Goal: Task Accomplishment & Management: Use online tool/utility

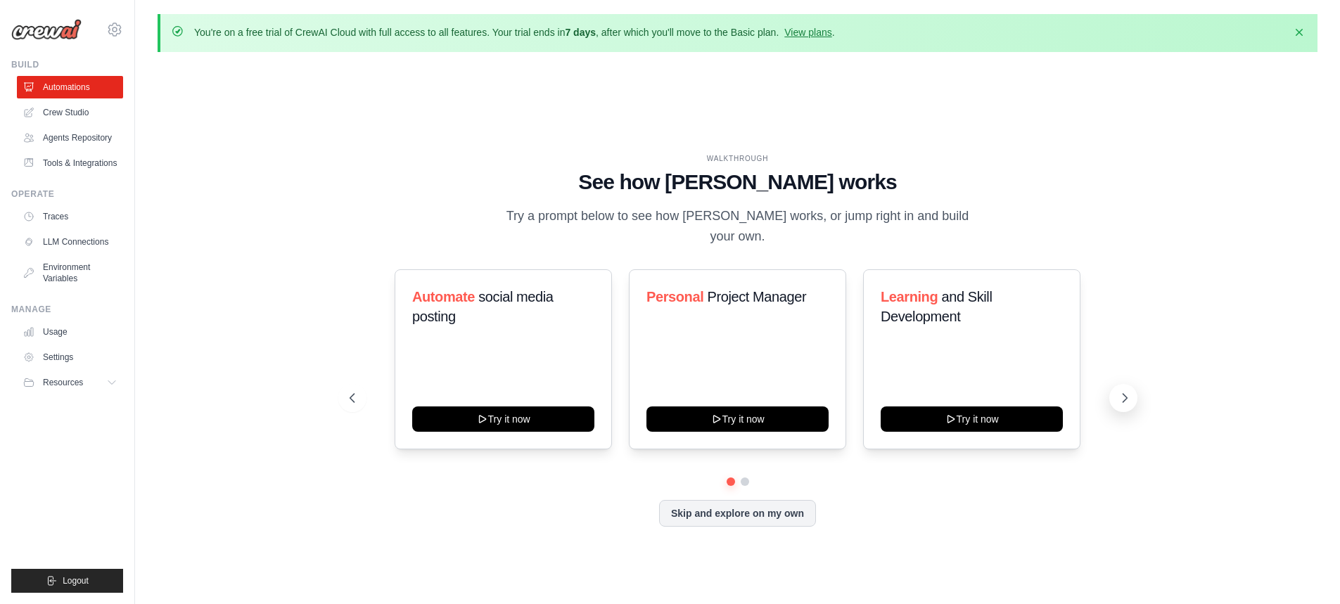
click at [1124, 391] on icon at bounding box center [1124, 398] width 14 height 14
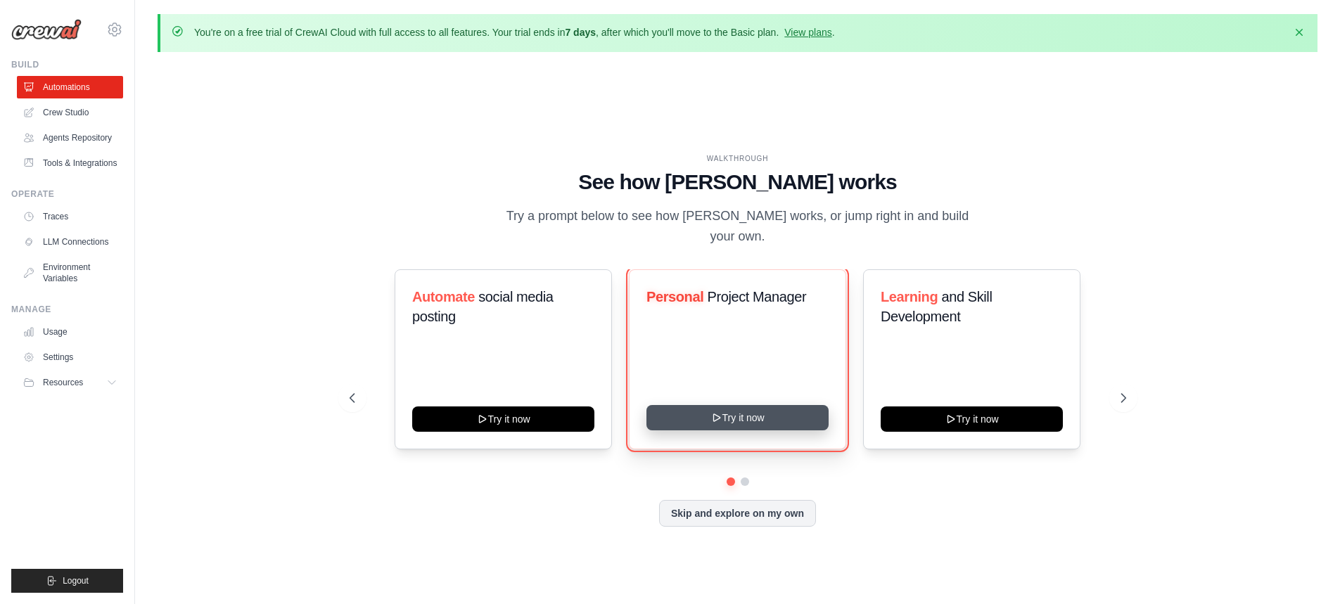
click at [774, 416] on button "Try it now" at bounding box center [737, 417] width 182 height 25
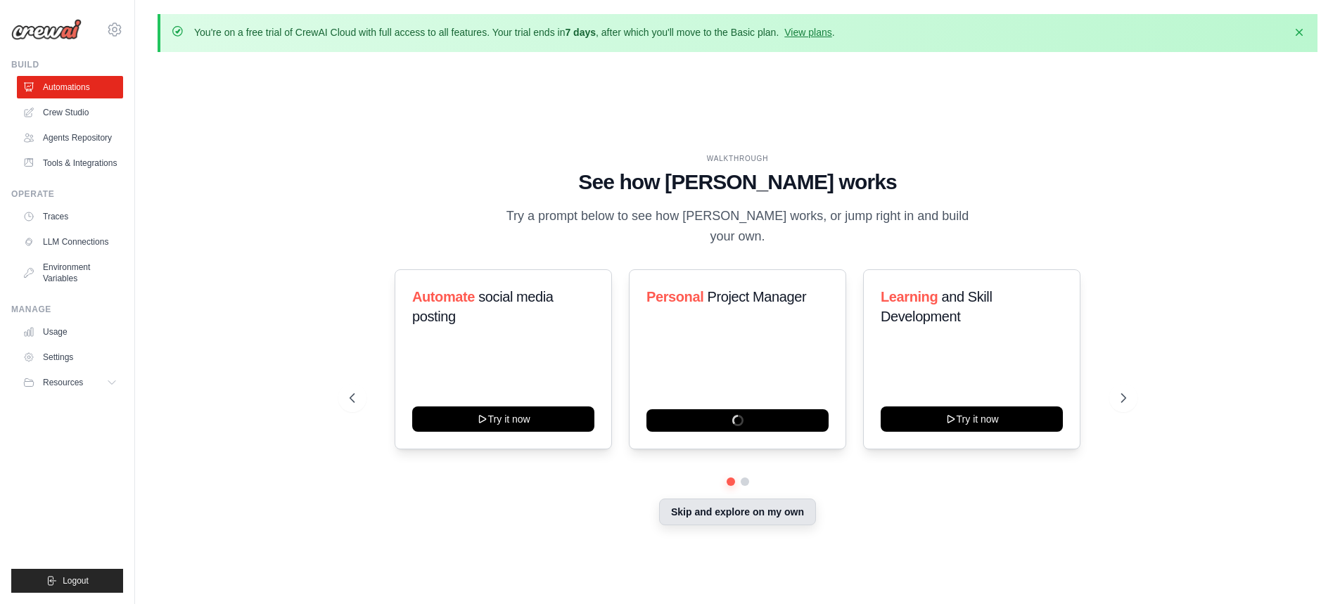
click at [712, 505] on button "Skip and explore on my own" at bounding box center [737, 512] width 157 height 27
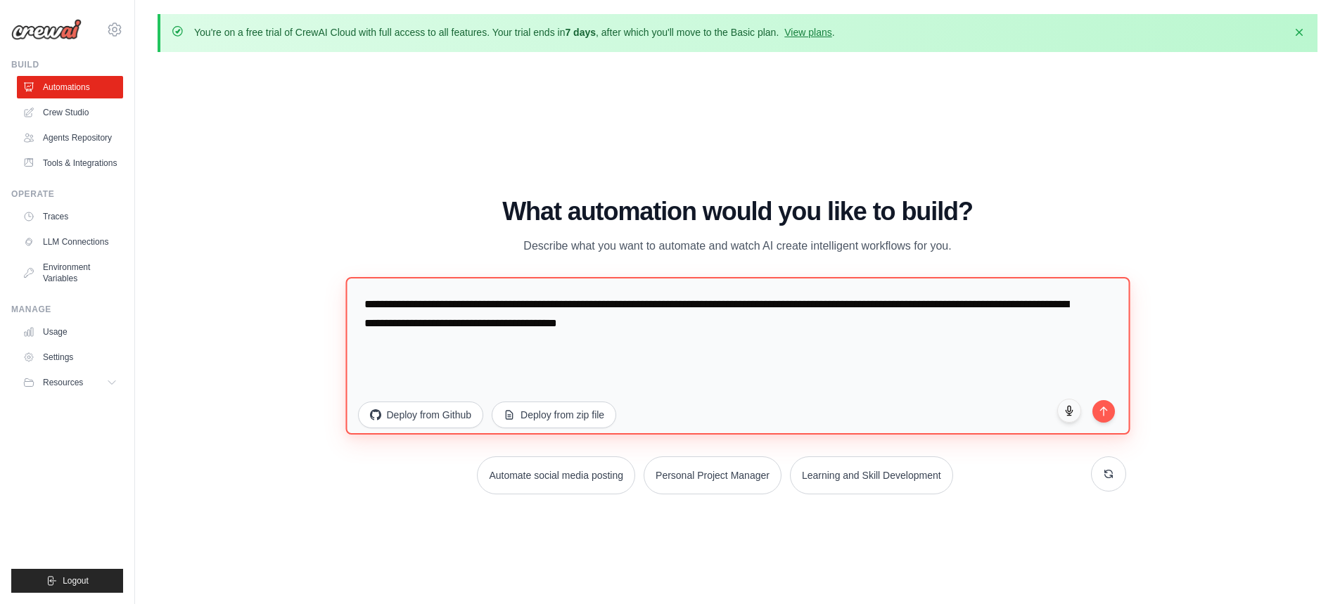
click at [568, 314] on textarea "**********" at bounding box center [737, 355] width 784 height 158
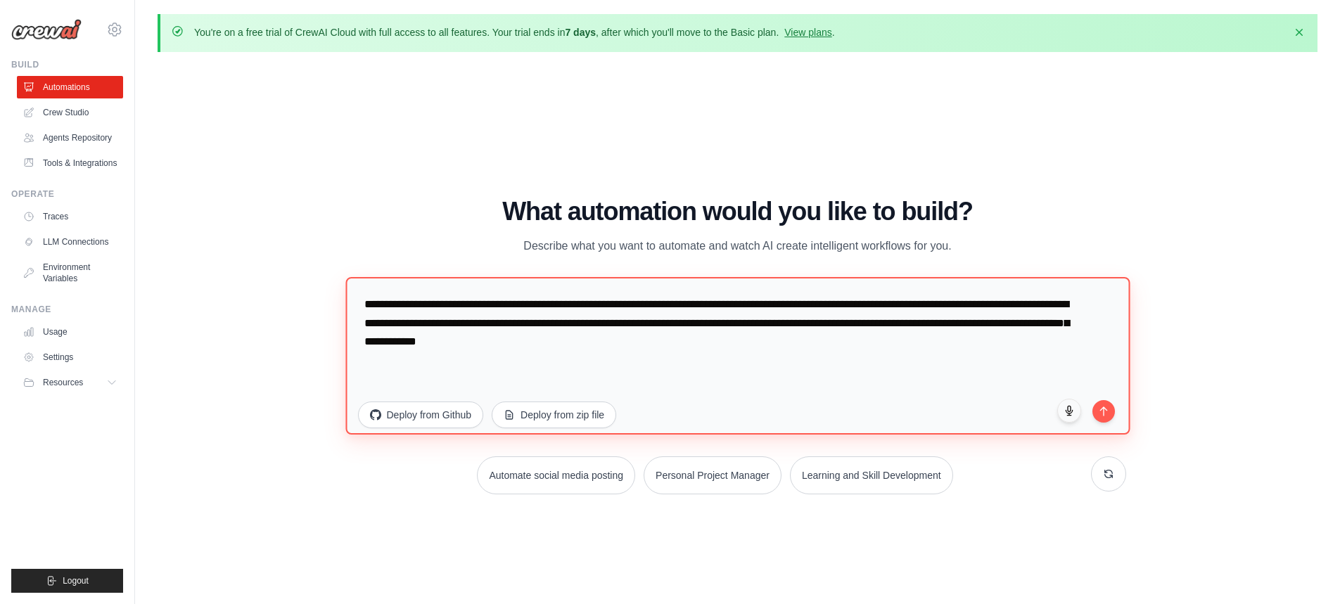
click at [556, 342] on textarea "**********" at bounding box center [737, 355] width 784 height 158
click at [691, 342] on textarea "**********" at bounding box center [737, 355] width 784 height 158
drag, startPoint x: 953, startPoint y: 324, endPoint x: 677, endPoint y: 347, distance: 276.6
click at [677, 347] on textarea "**********" at bounding box center [737, 355] width 784 height 158
click at [515, 355] on textarea "**********" at bounding box center [737, 355] width 784 height 158
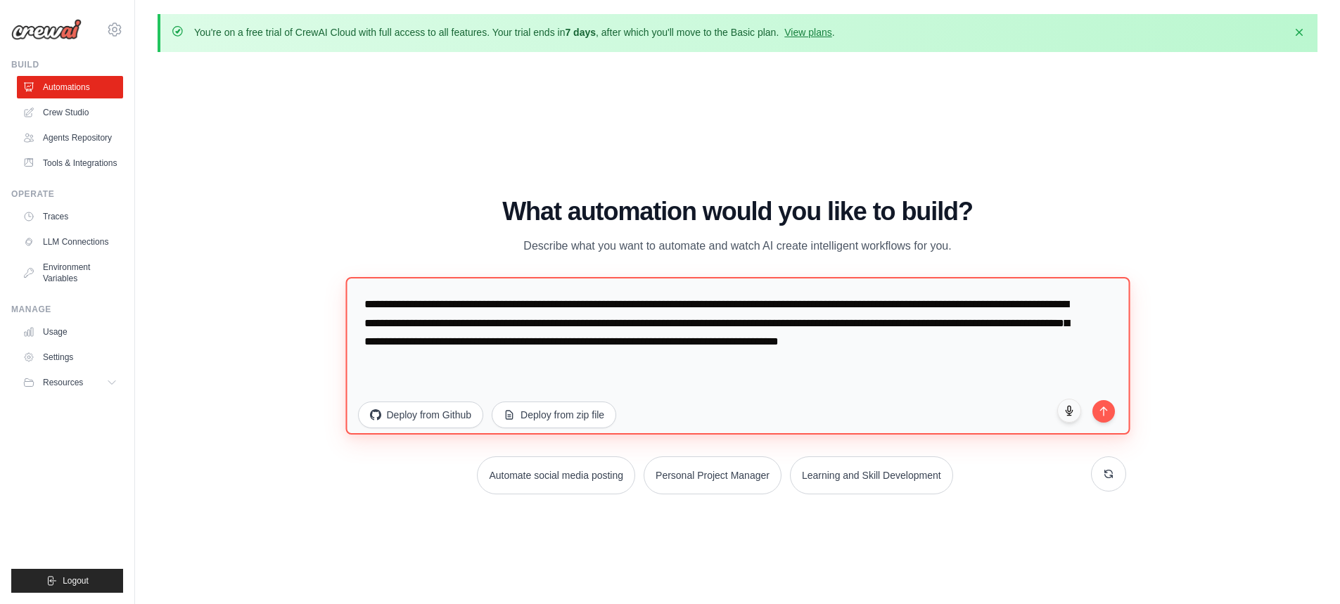
paste textarea "**********"
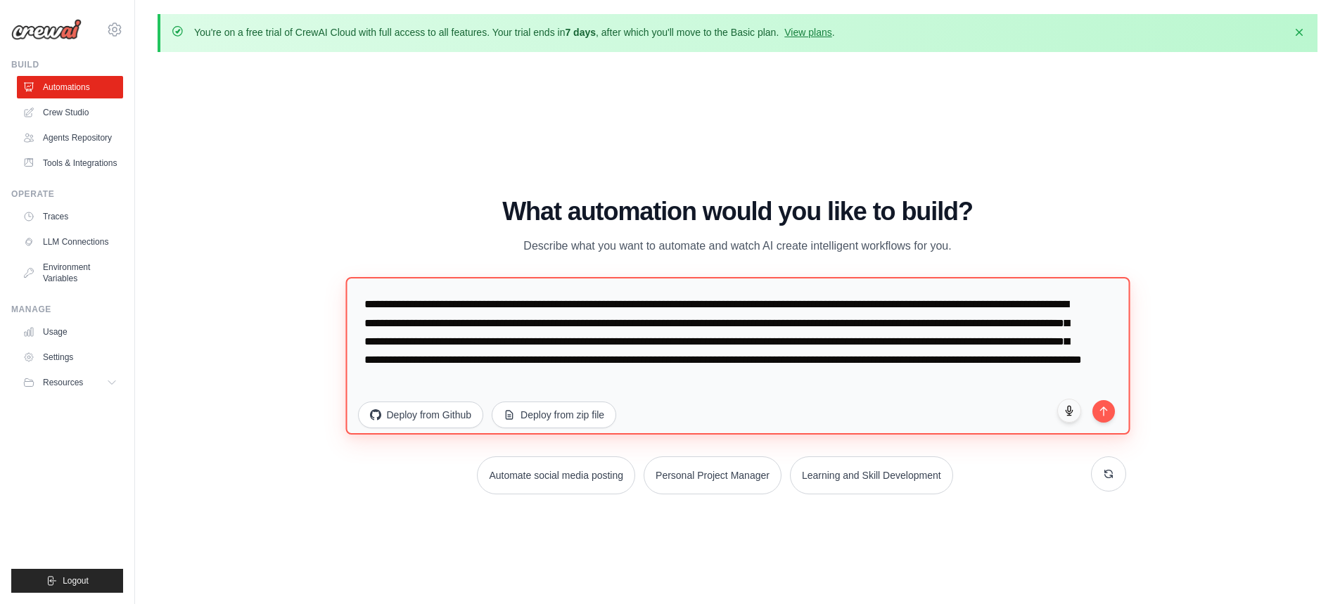
drag, startPoint x: 727, startPoint y: 323, endPoint x: 344, endPoint y: 234, distance: 393.4
click at [344, 234] on div "WALKTHROUGH See how [PERSON_NAME] works Try a prompt below to see how [PERSON_N…" at bounding box center [738, 352] width 810 height 308
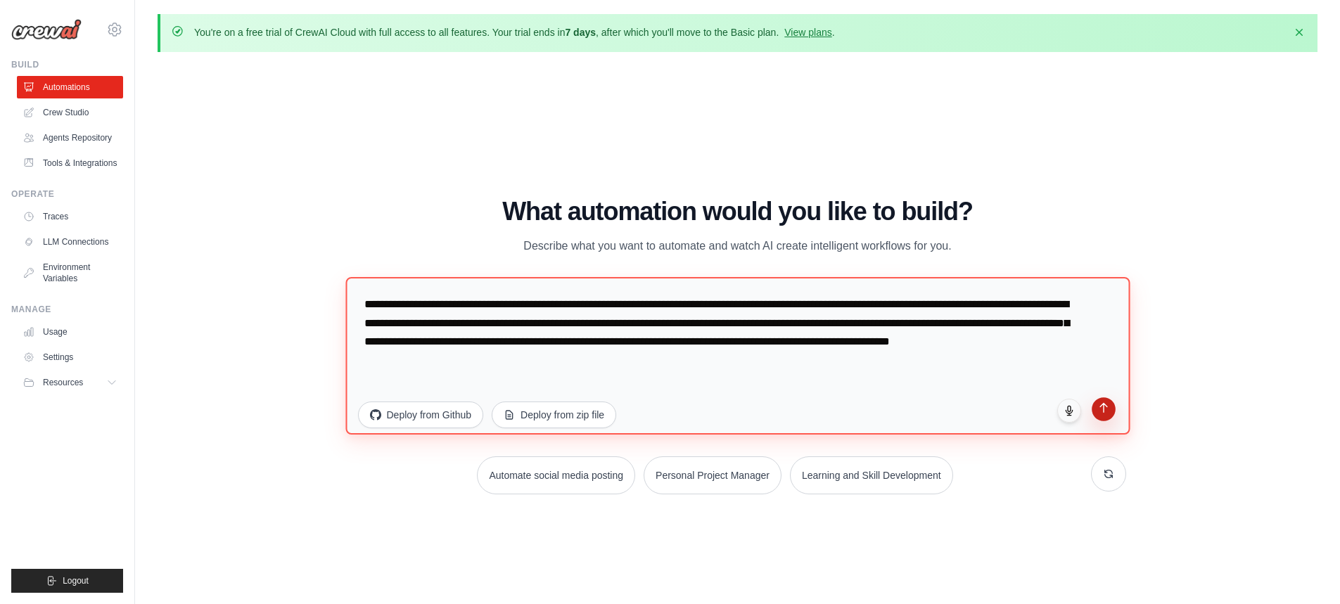
type textarea "**********"
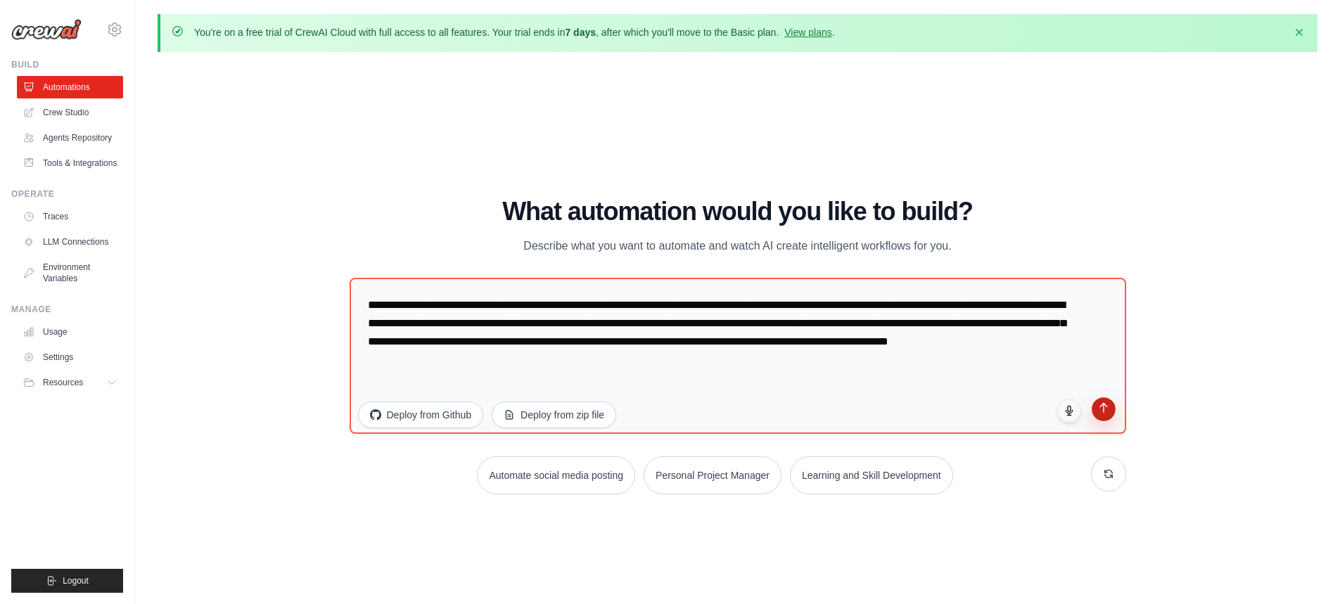
click at [1110, 408] on button "submit" at bounding box center [1103, 409] width 24 height 24
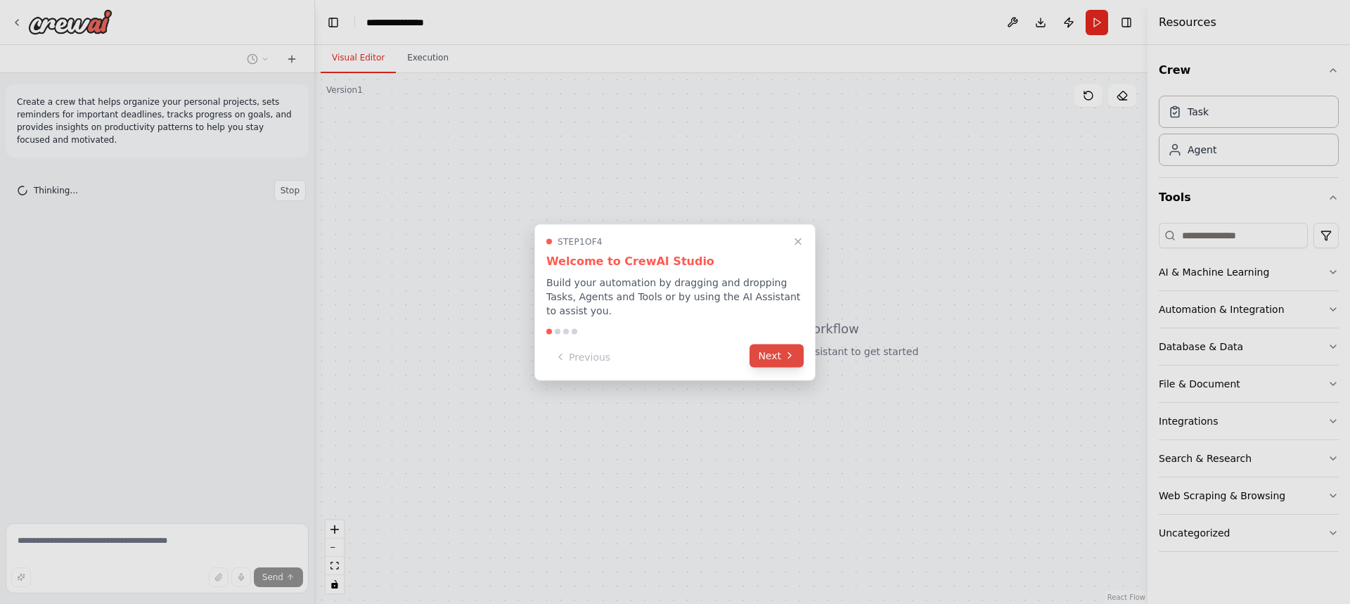
click at [774, 351] on button "Next" at bounding box center [777, 355] width 54 height 23
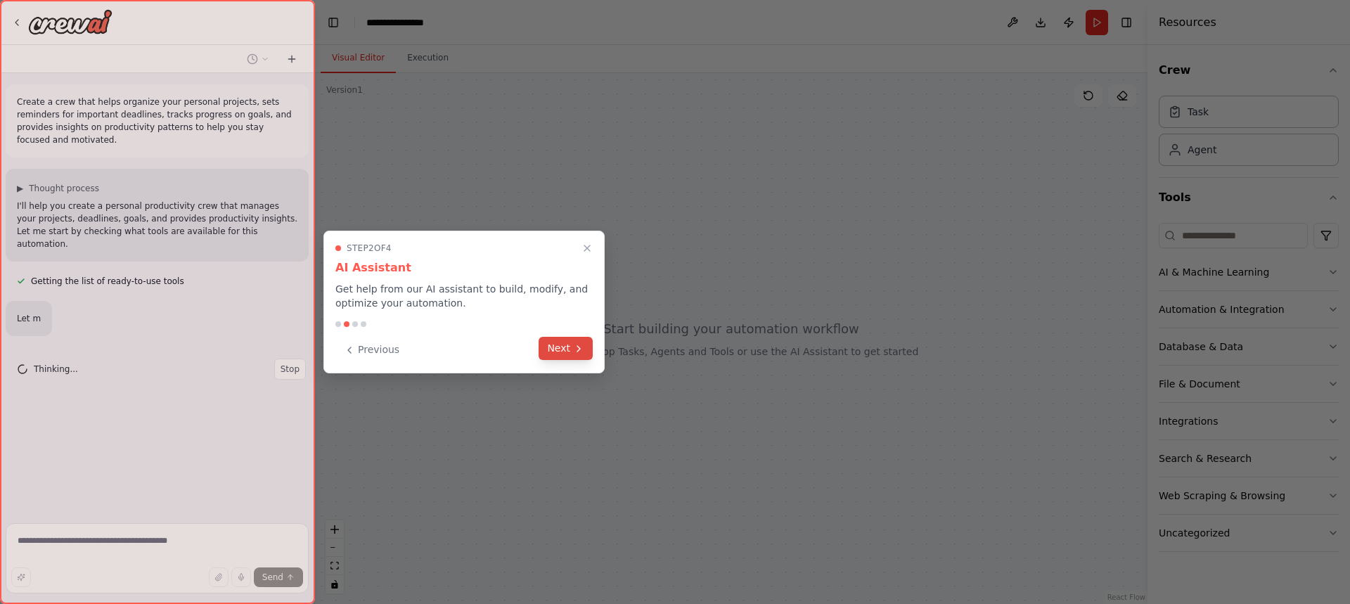
click at [570, 349] on button "Next" at bounding box center [566, 348] width 54 height 23
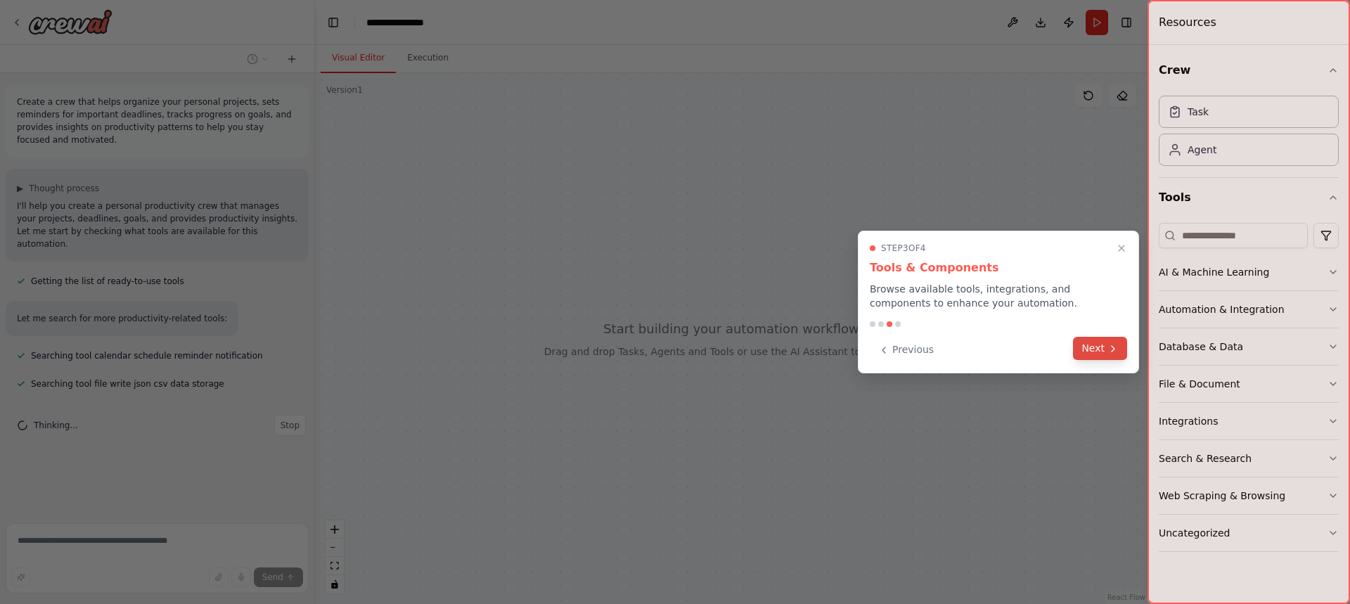
click at [1089, 342] on button "Next" at bounding box center [1100, 348] width 54 height 23
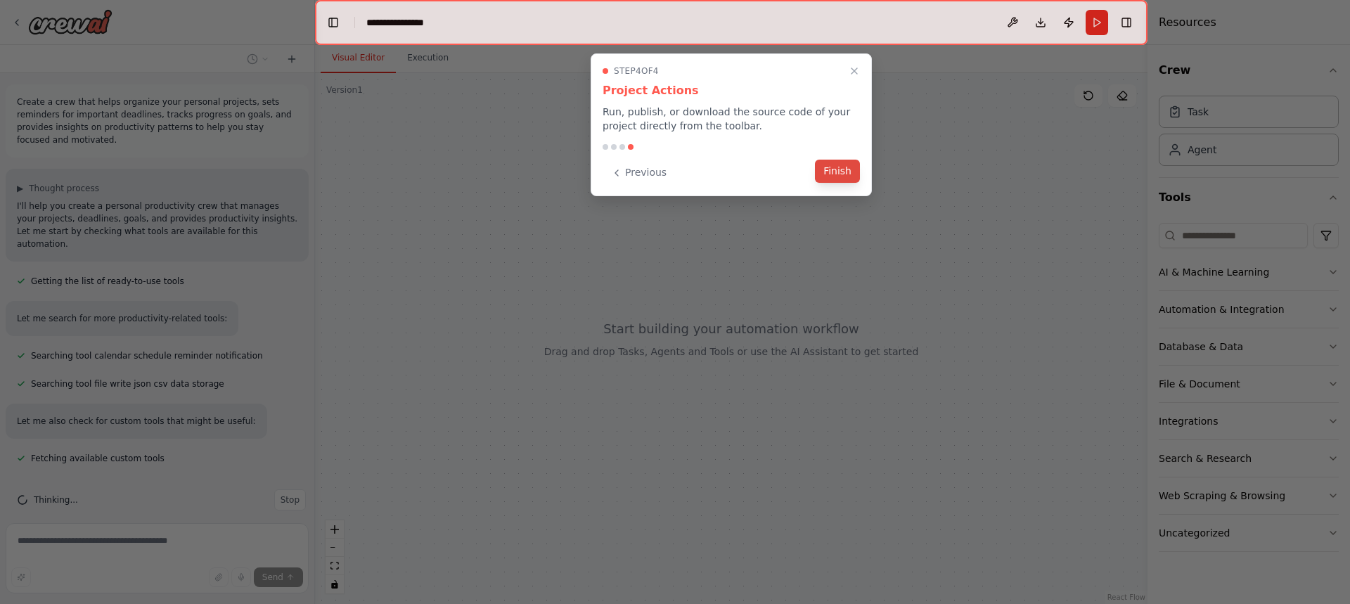
click at [843, 172] on button "Finish" at bounding box center [837, 171] width 45 height 23
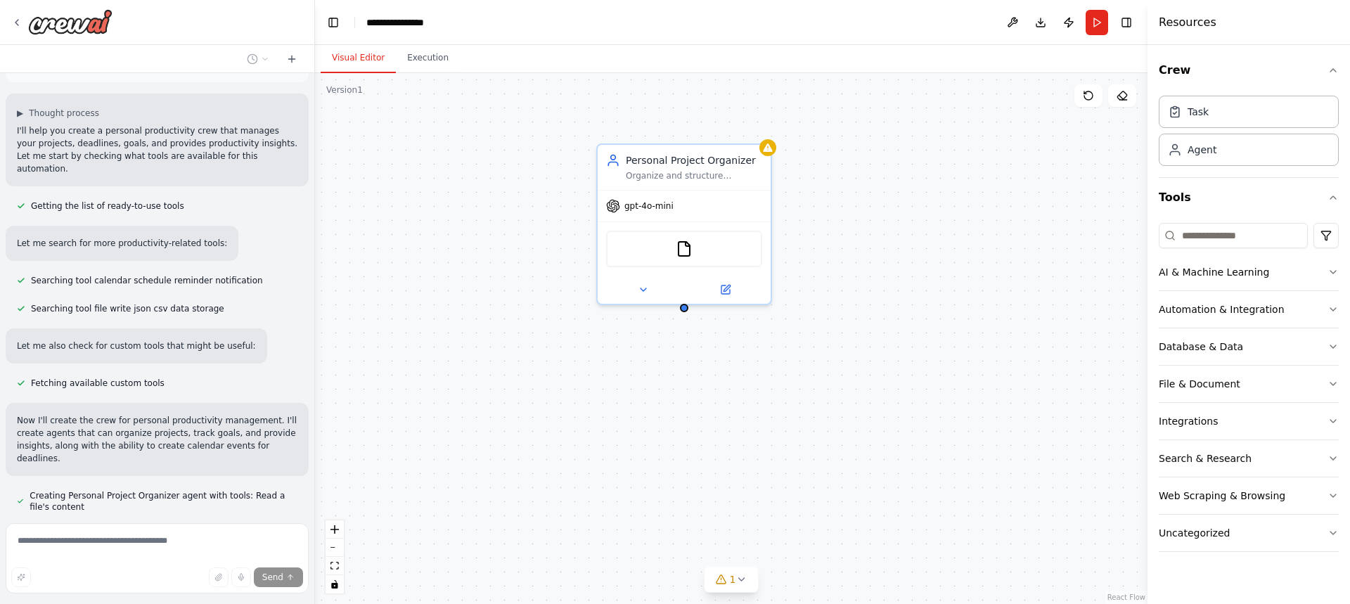
scroll to position [101, 0]
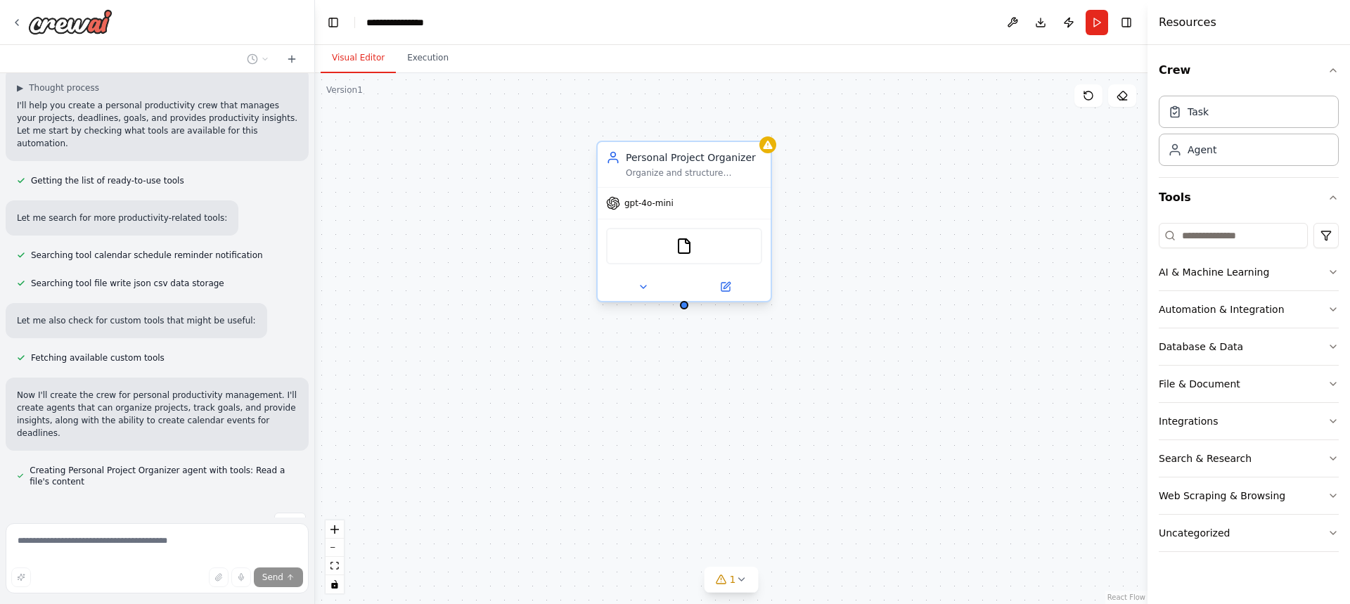
click at [705, 177] on div "Organize and structure personal projects by breaking them down into manageable …" at bounding box center [694, 172] width 136 height 11
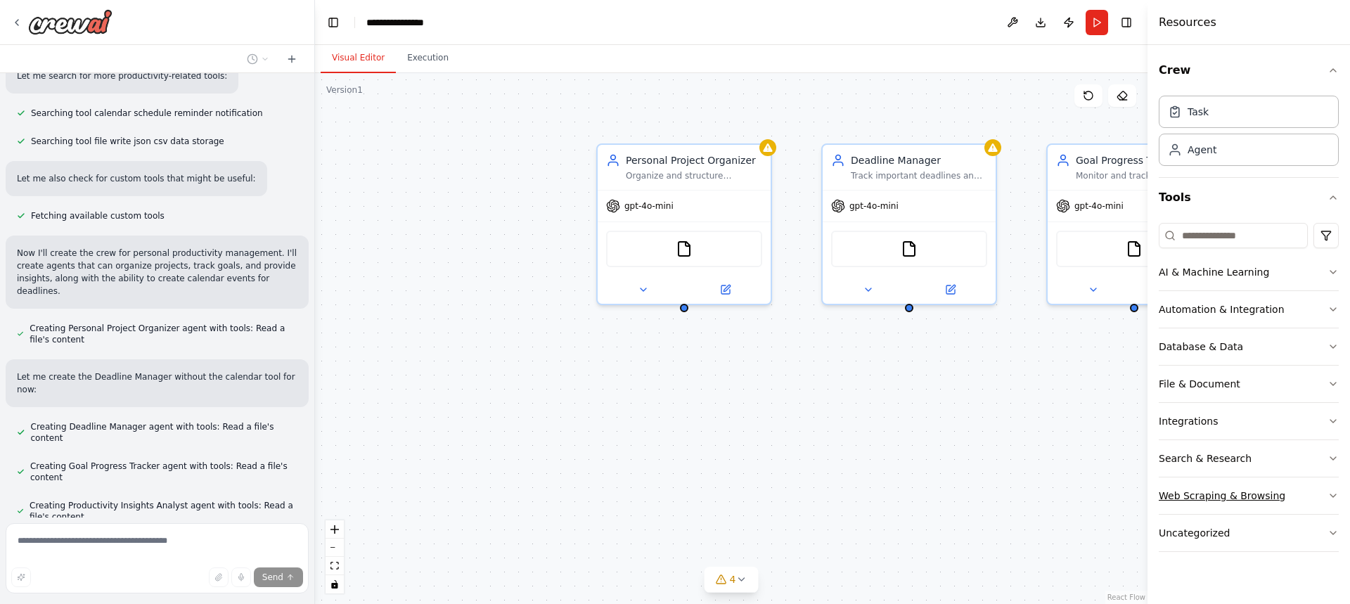
scroll to position [317, 0]
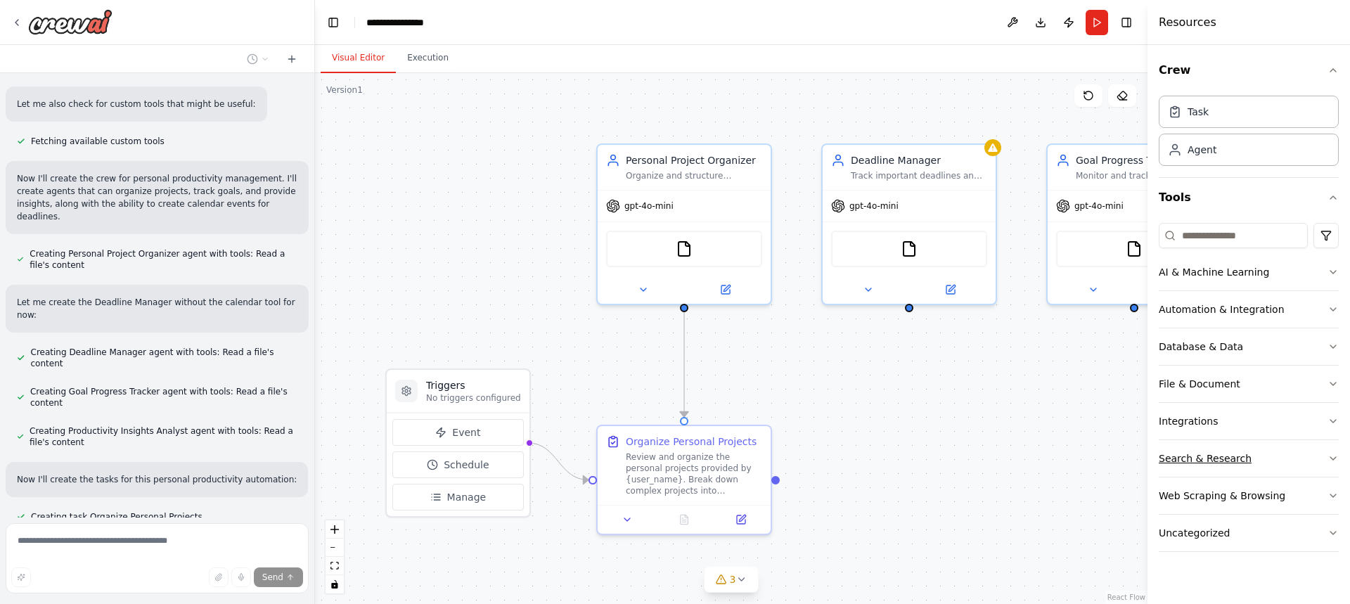
click at [1338, 463] on icon "button" at bounding box center [1333, 458] width 11 height 11
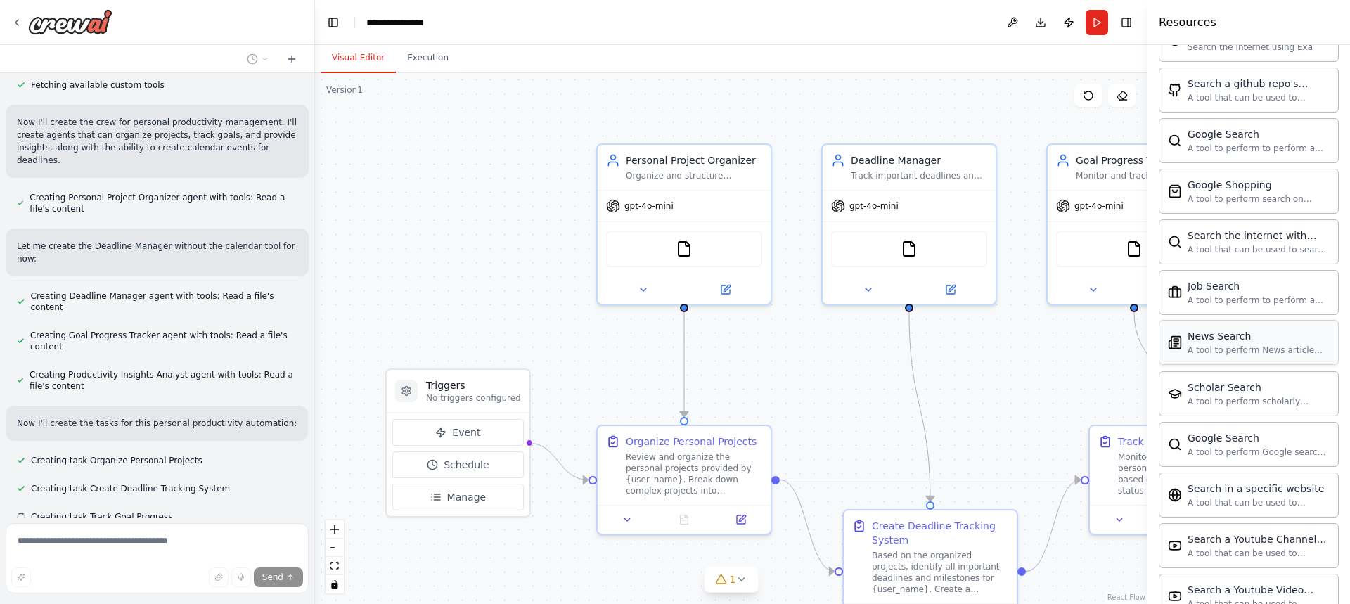
scroll to position [633, 0]
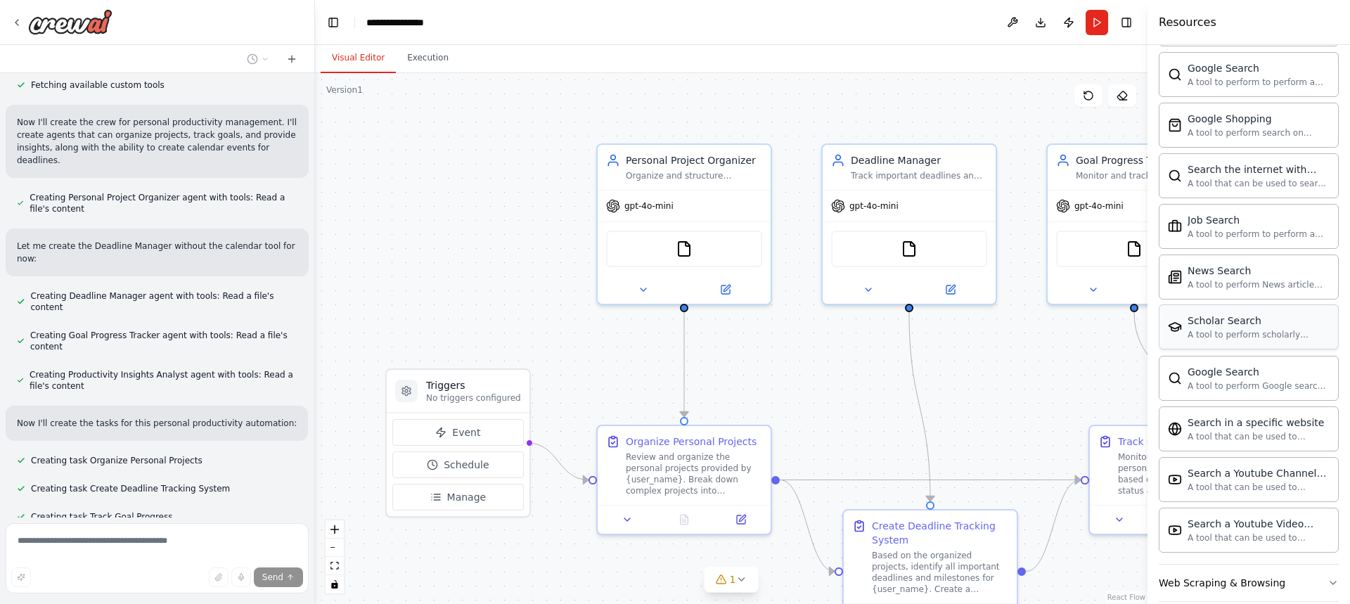
click at [1238, 334] on div "A tool to perform scholarly literature search with a search_query." at bounding box center [1259, 334] width 142 height 11
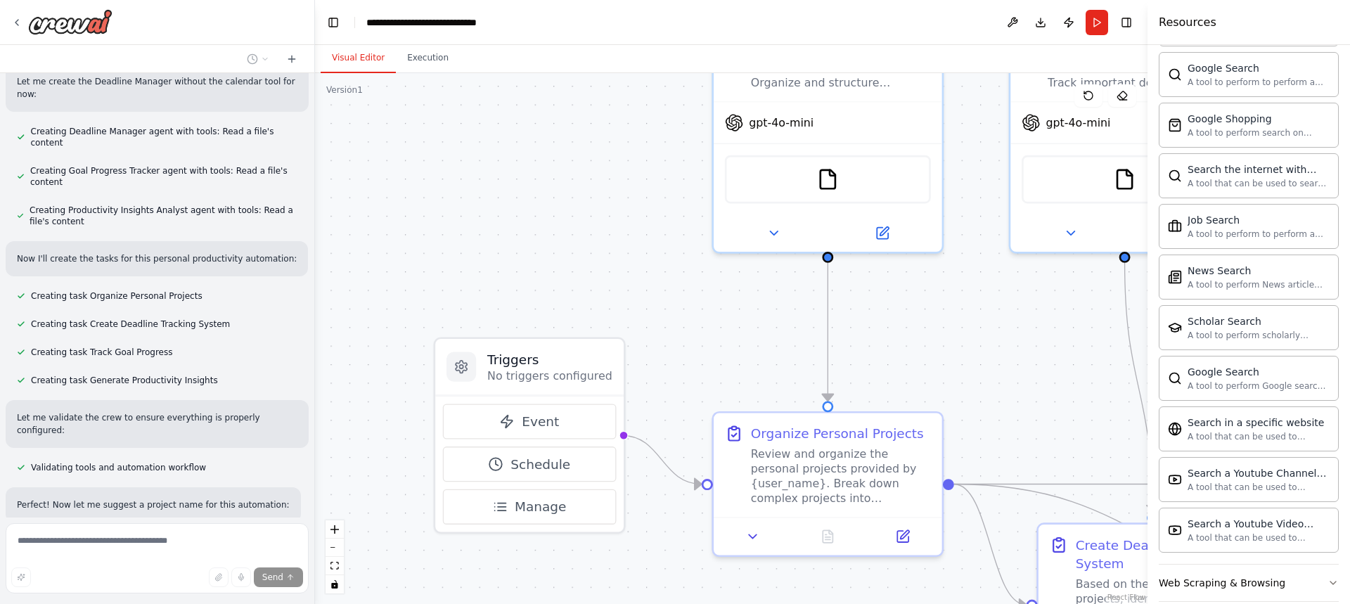
scroll to position [551, 0]
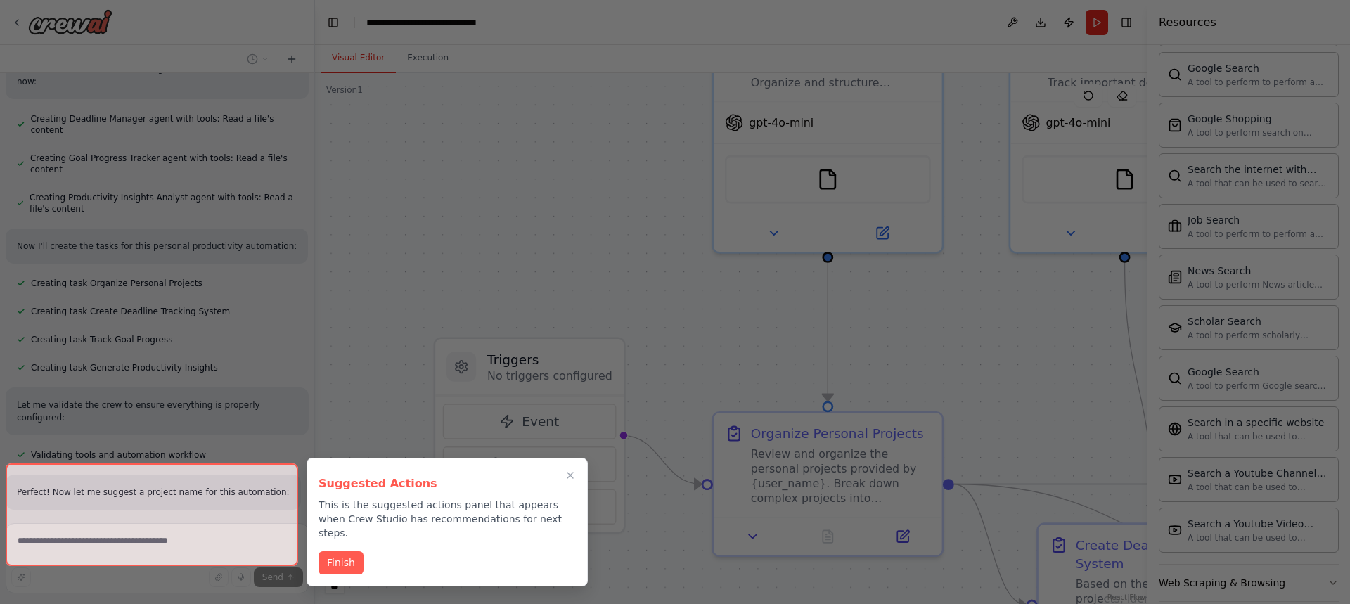
click at [264, 483] on div at bounding box center [152, 514] width 293 height 103
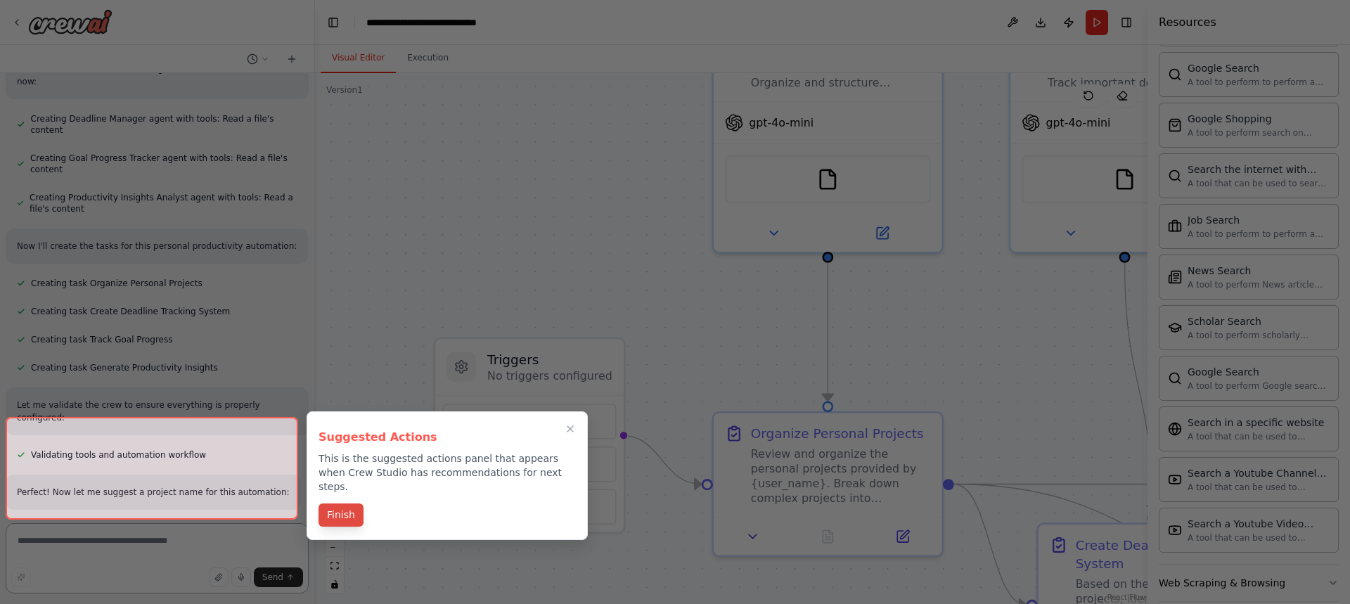
scroll to position [643, 0]
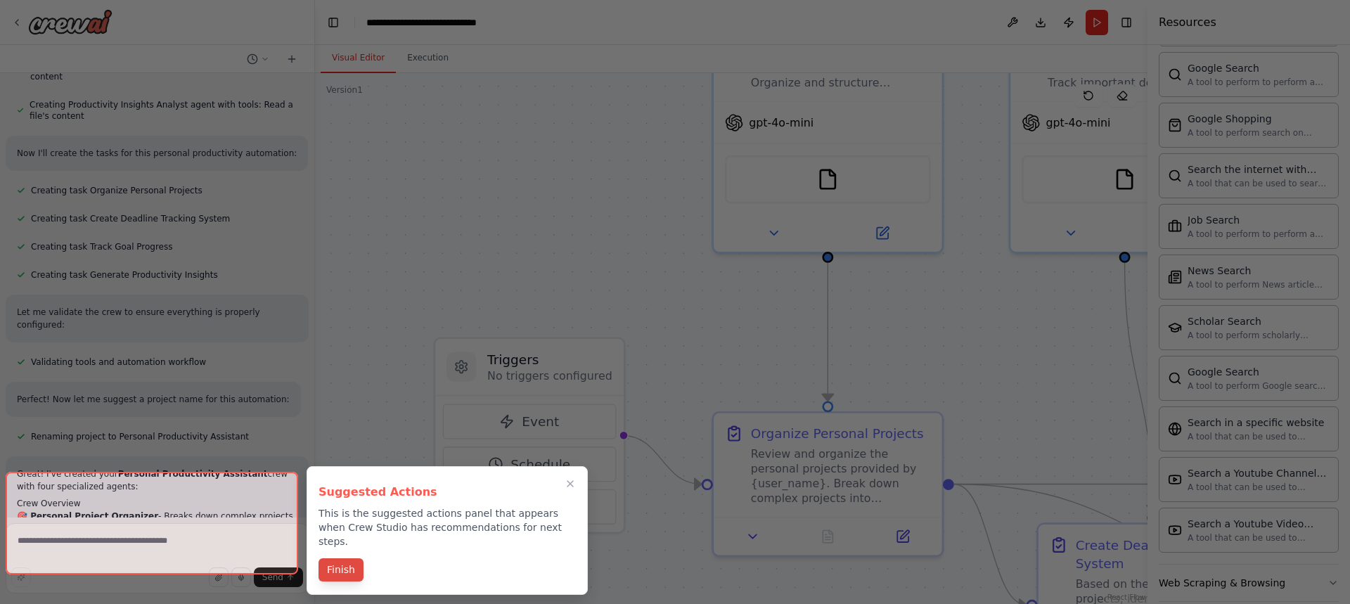
click at [340, 558] on button "Finish" at bounding box center [341, 569] width 45 height 23
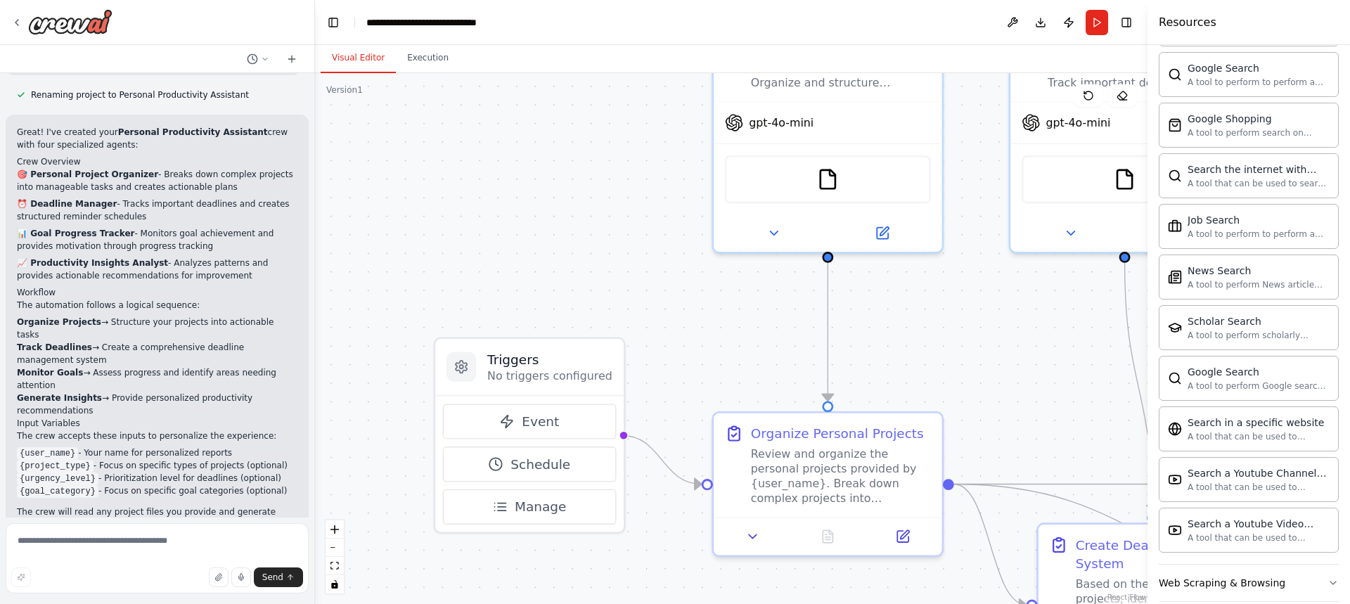
scroll to position [1049, 0]
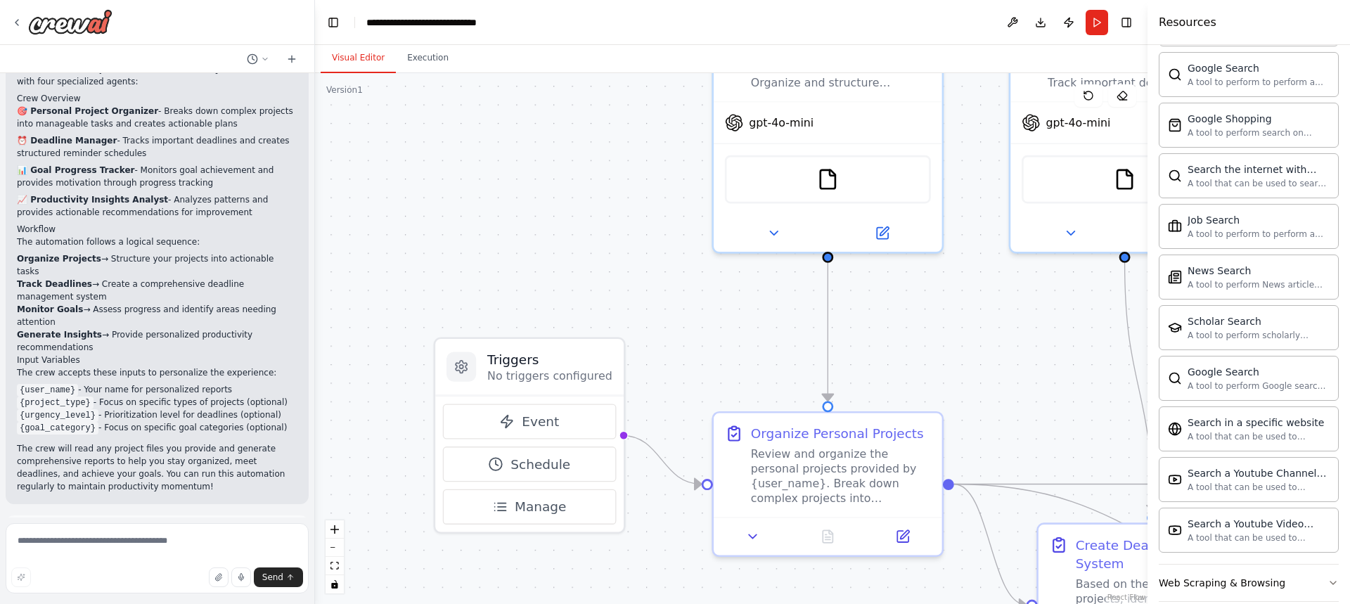
click at [192, 584] on button "Run Automation" at bounding box center [157, 595] width 281 height 23
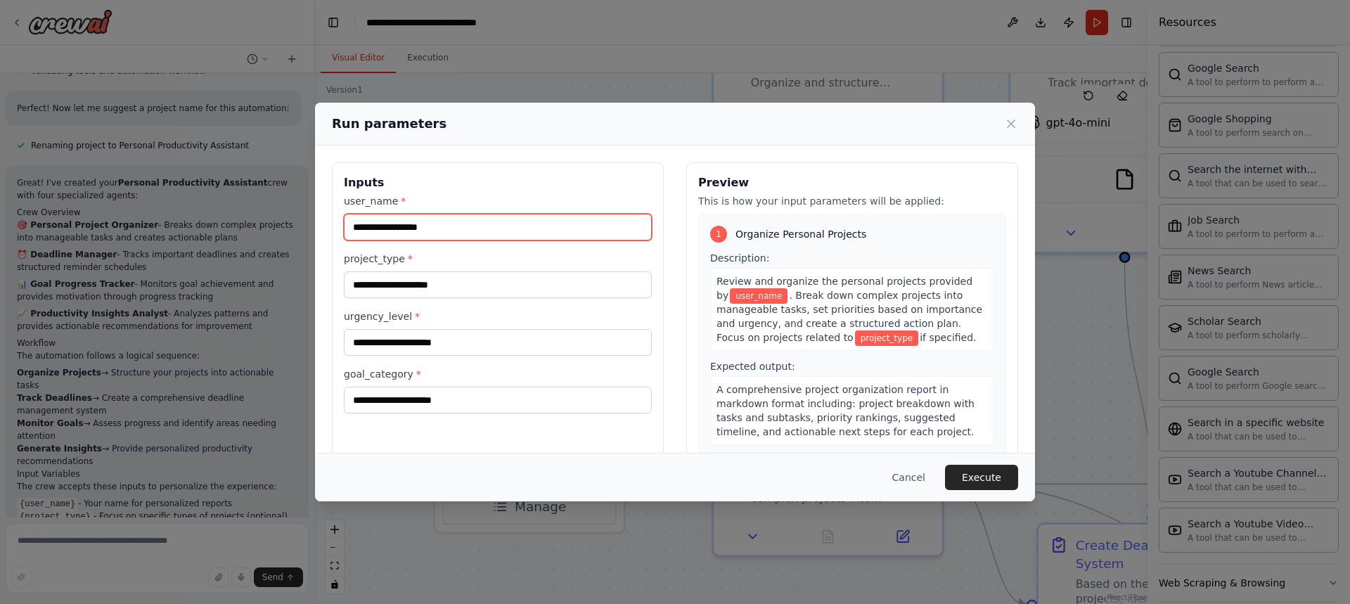
click at [383, 217] on input "user_name *" at bounding box center [498, 227] width 308 height 27
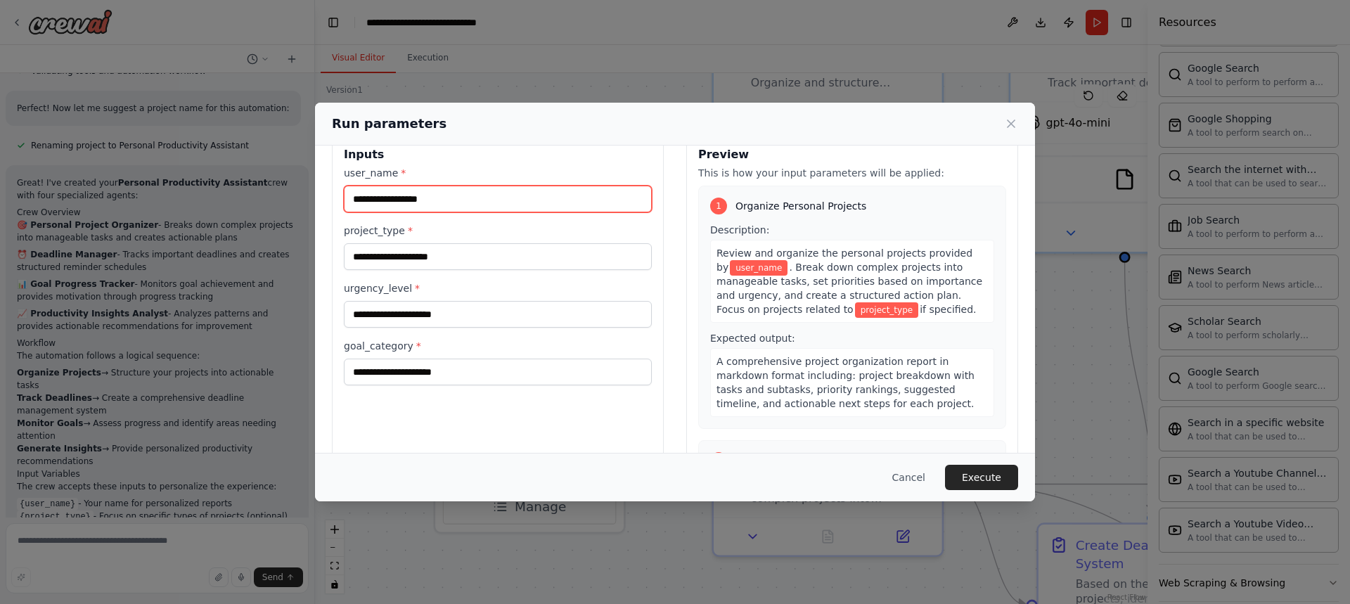
scroll to position [0, 0]
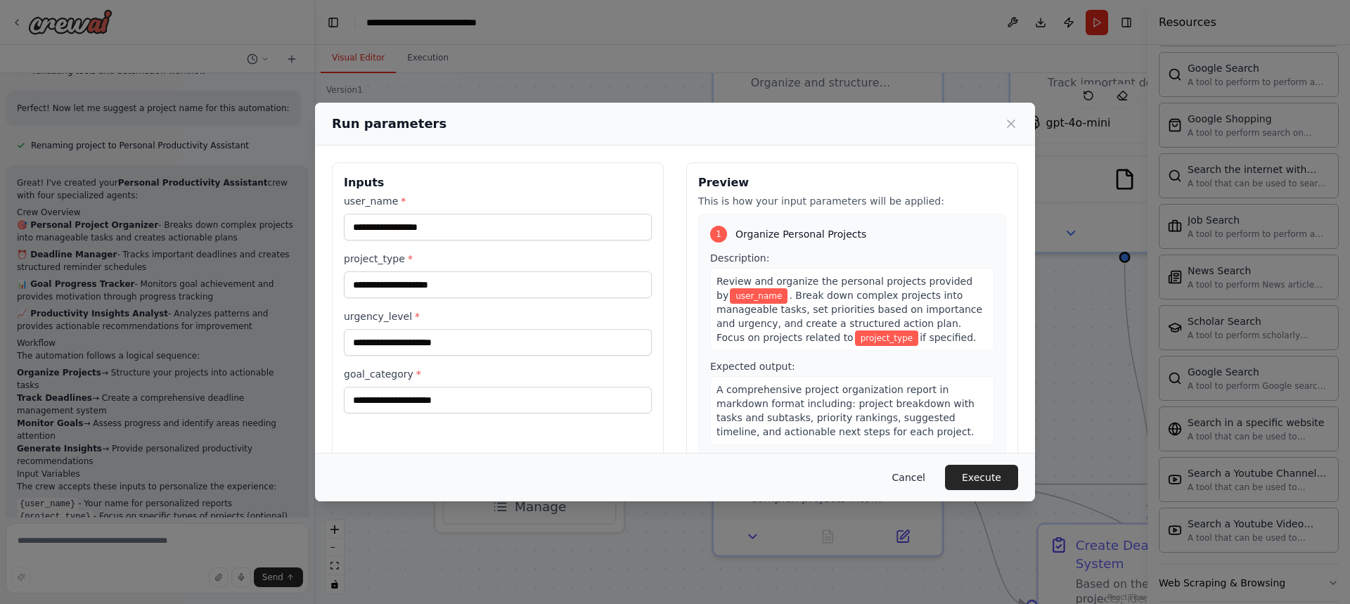
click at [917, 478] on button "Cancel" at bounding box center [909, 477] width 56 height 25
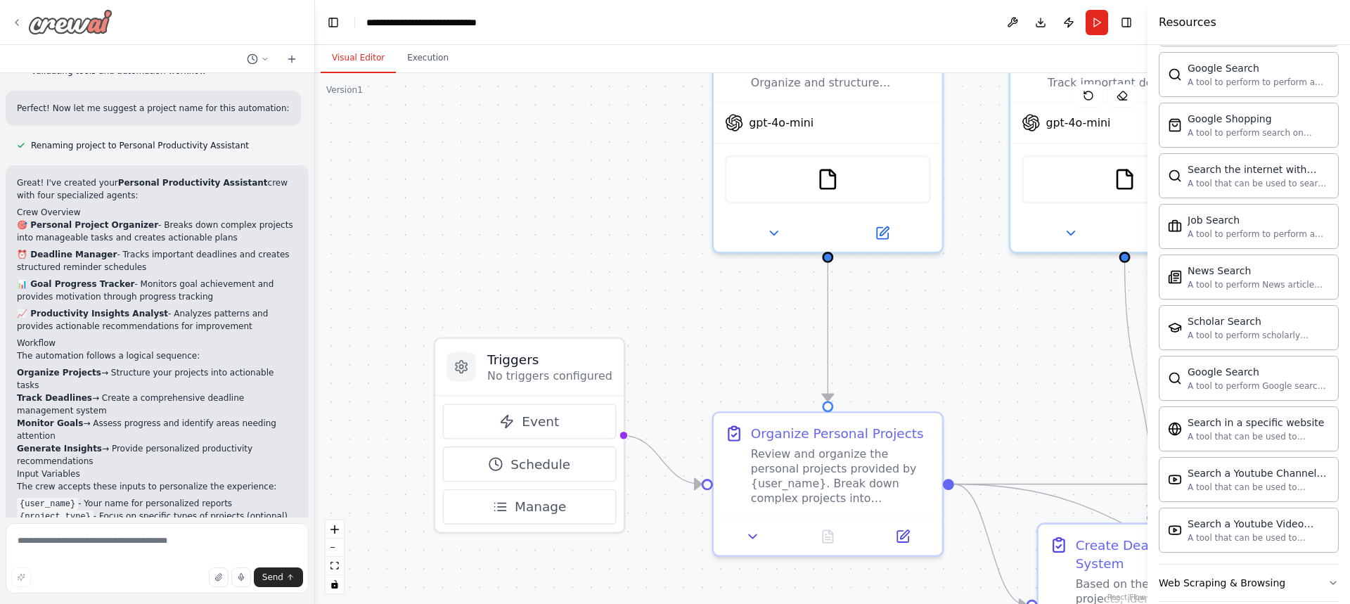
click at [13, 22] on icon at bounding box center [16, 22] width 11 height 11
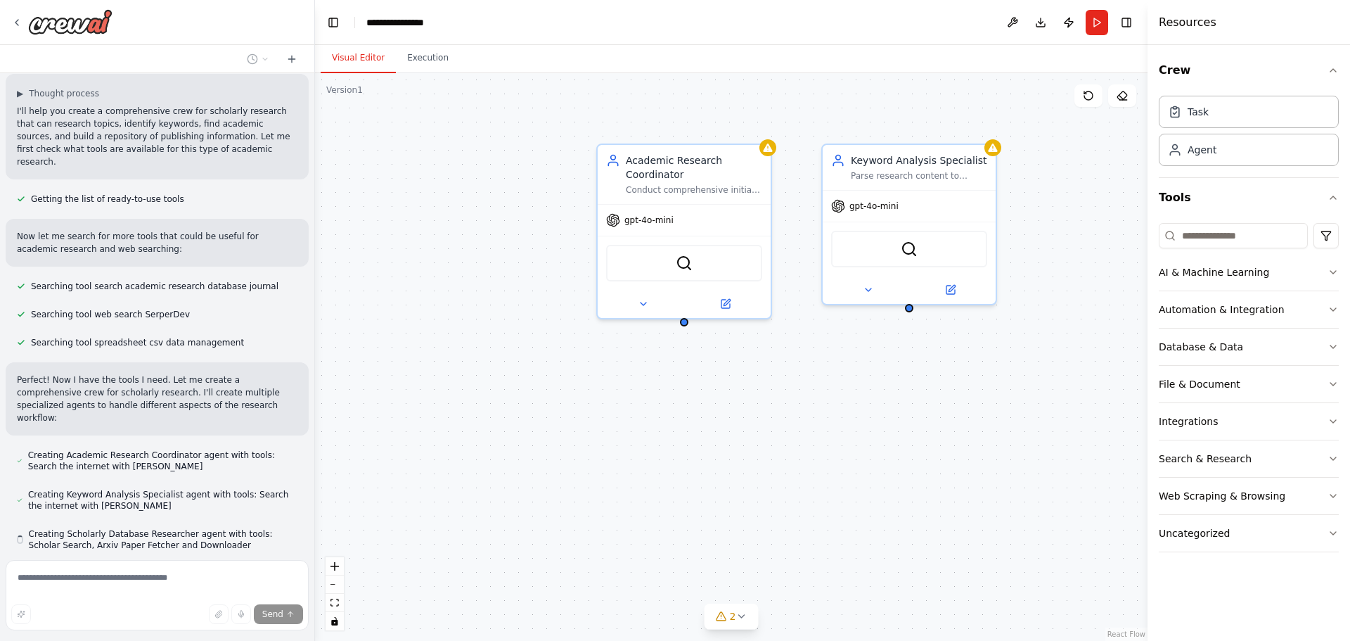
scroll to position [172, 0]
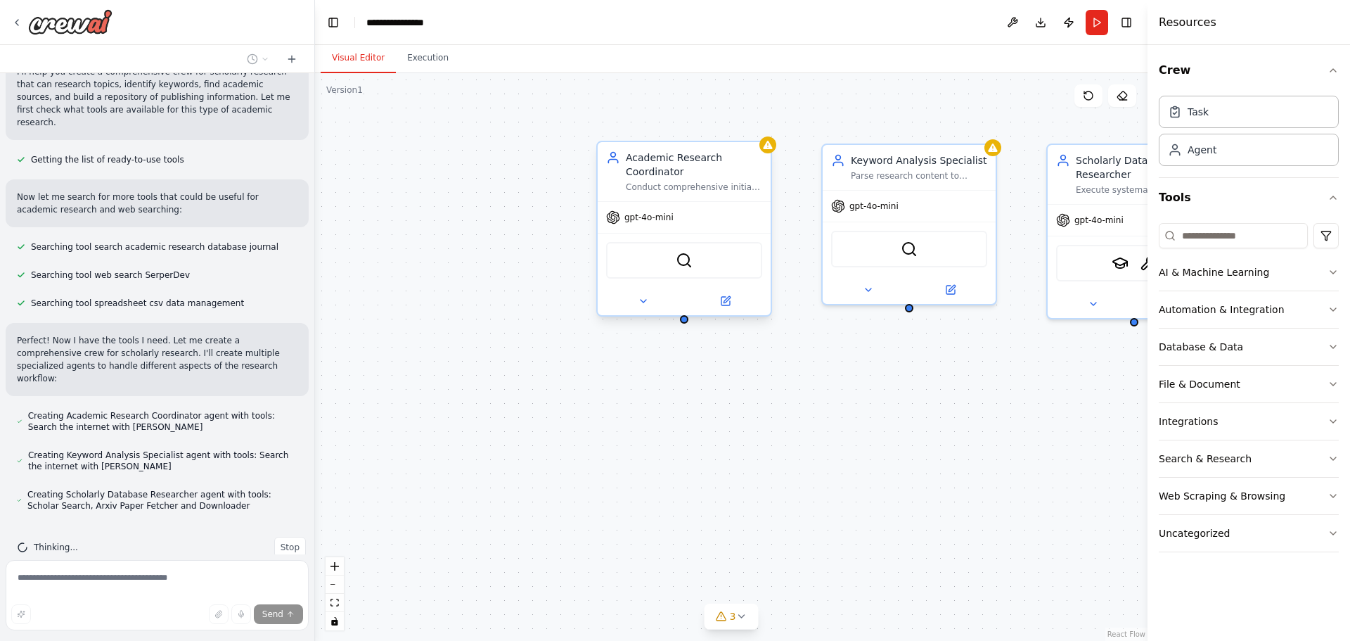
click at [662, 274] on div "SerperDevTool" at bounding box center [684, 260] width 156 height 37
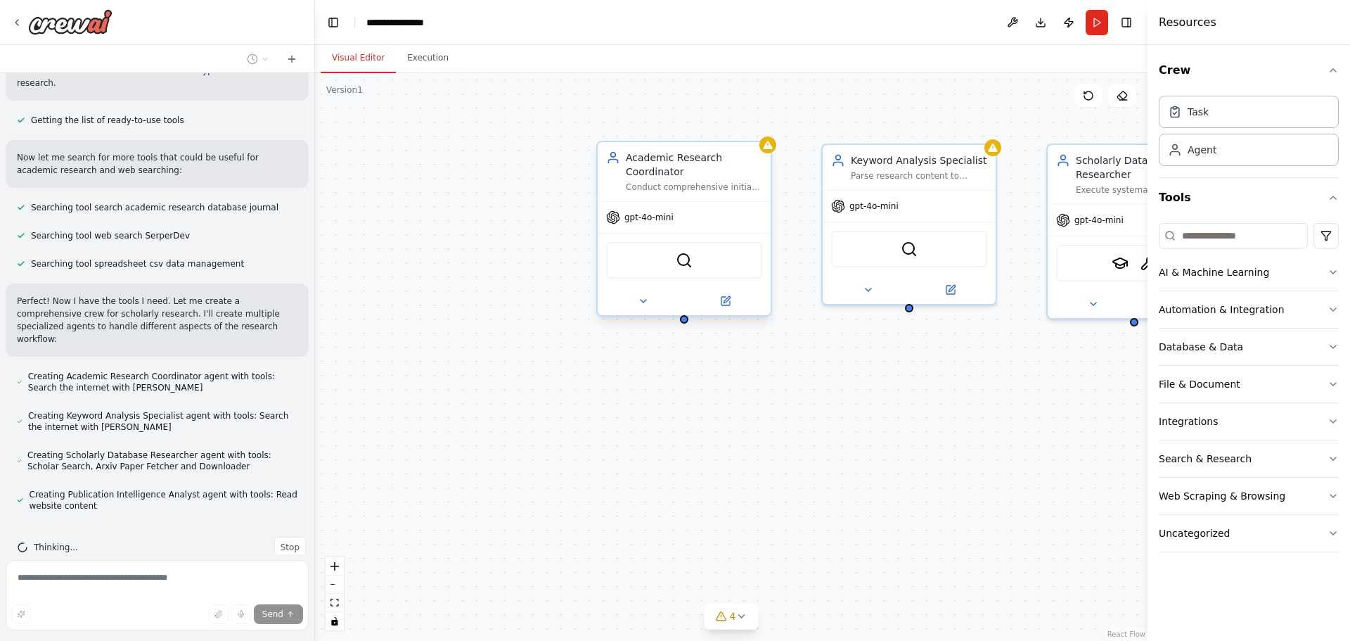
click at [729, 151] on div "Academic Research Coordinator" at bounding box center [694, 164] width 136 height 28
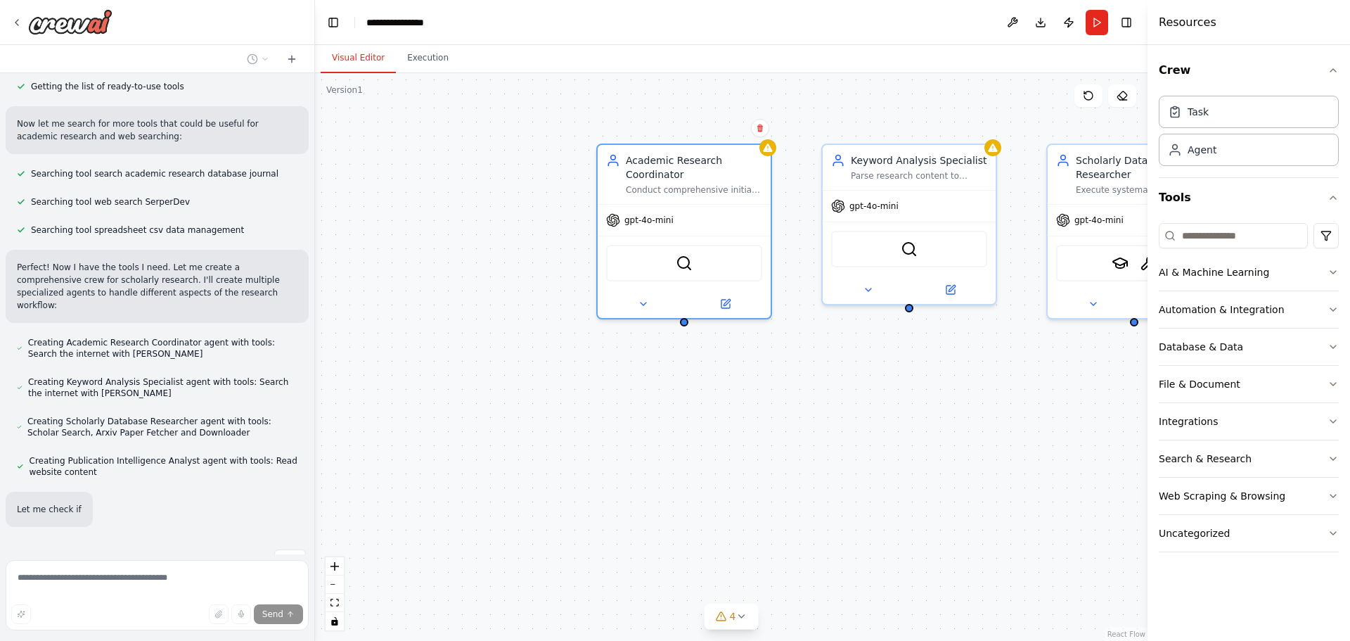
scroll to position [286, 0]
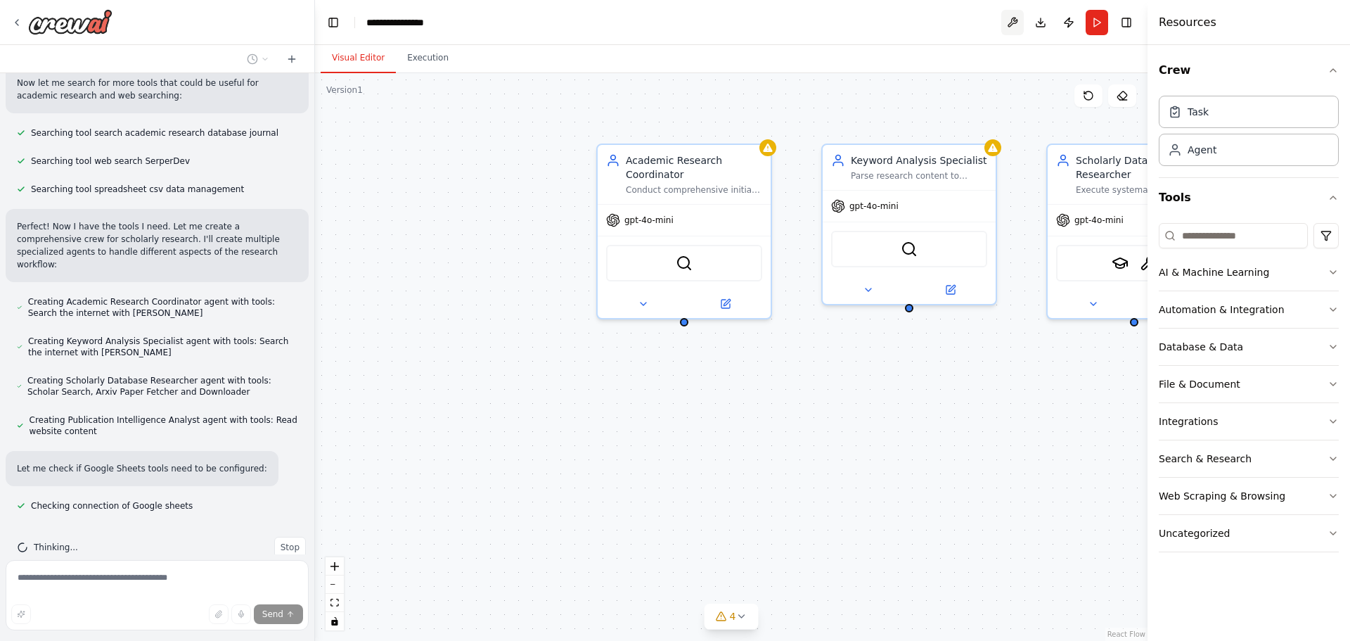
click at [1014, 20] on button at bounding box center [1012, 22] width 23 height 25
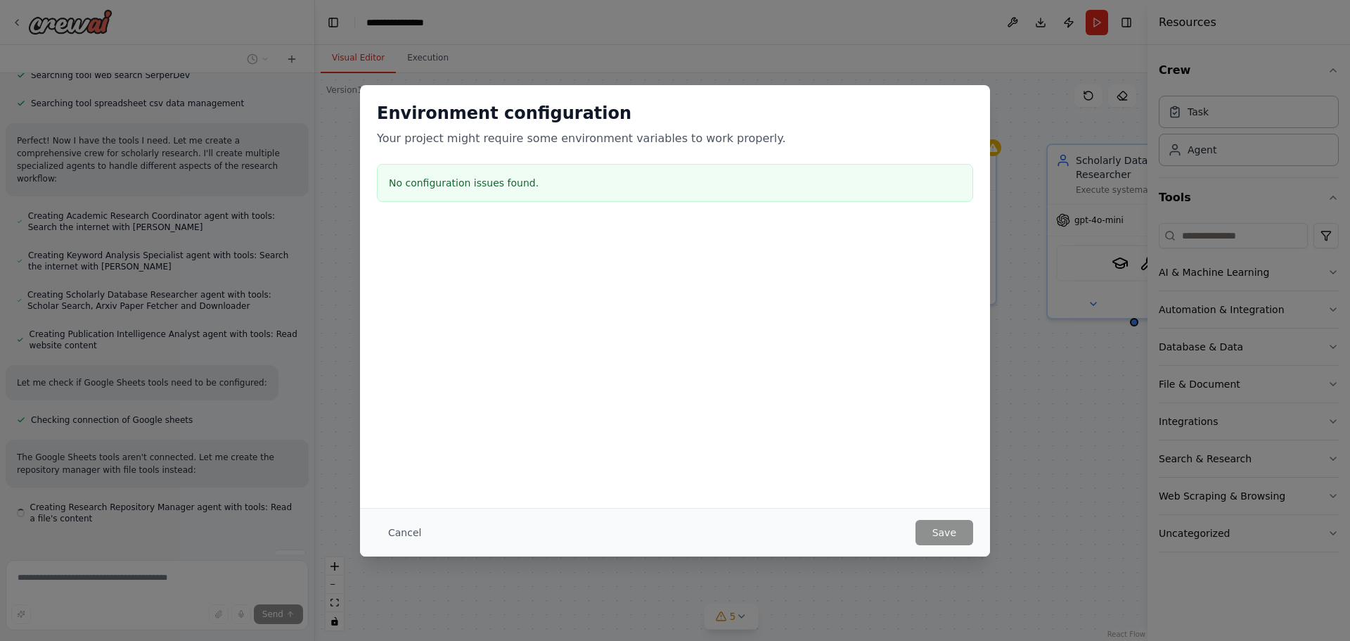
scroll to position [385, 0]
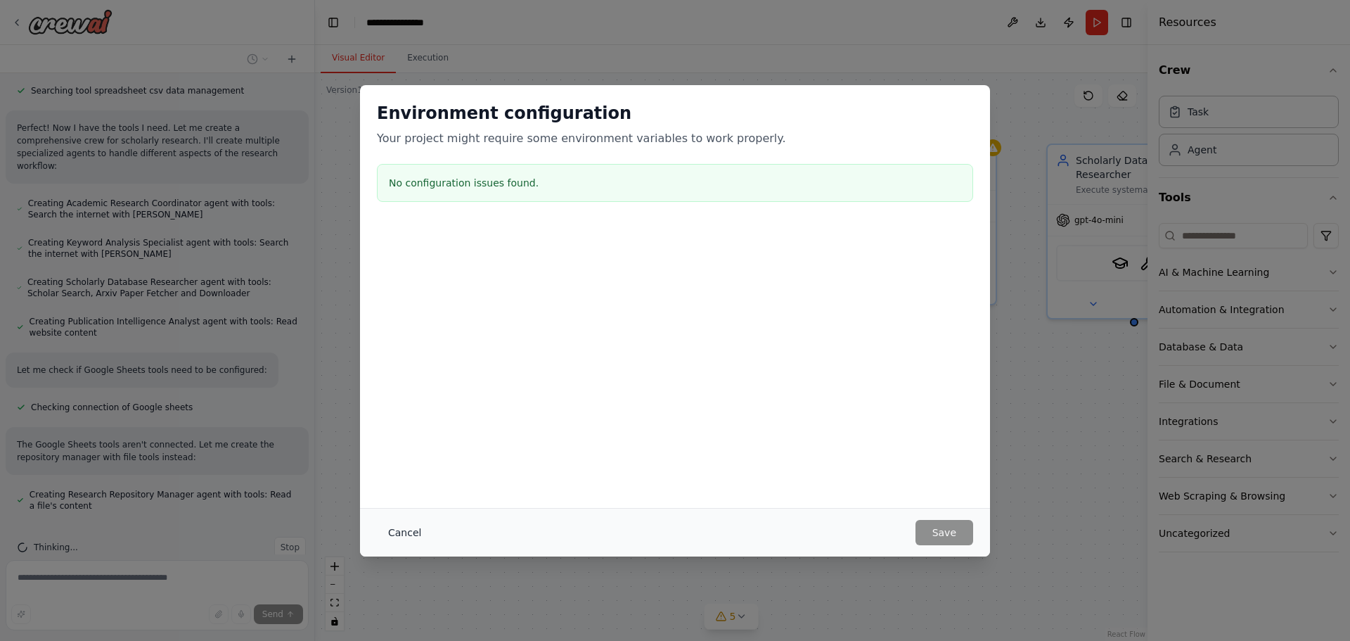
click at [409, 533] on button "Cancel" at bounding box center [405, 532] width 56 height 25
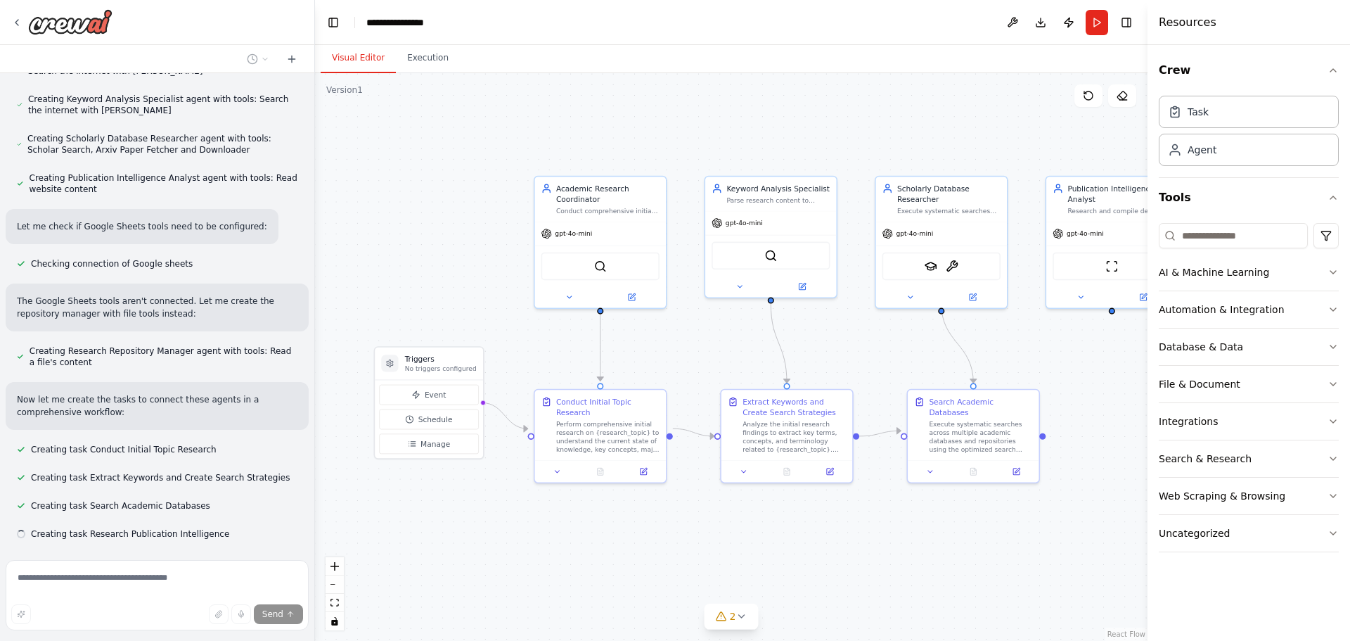
scroll to position [556, 0]
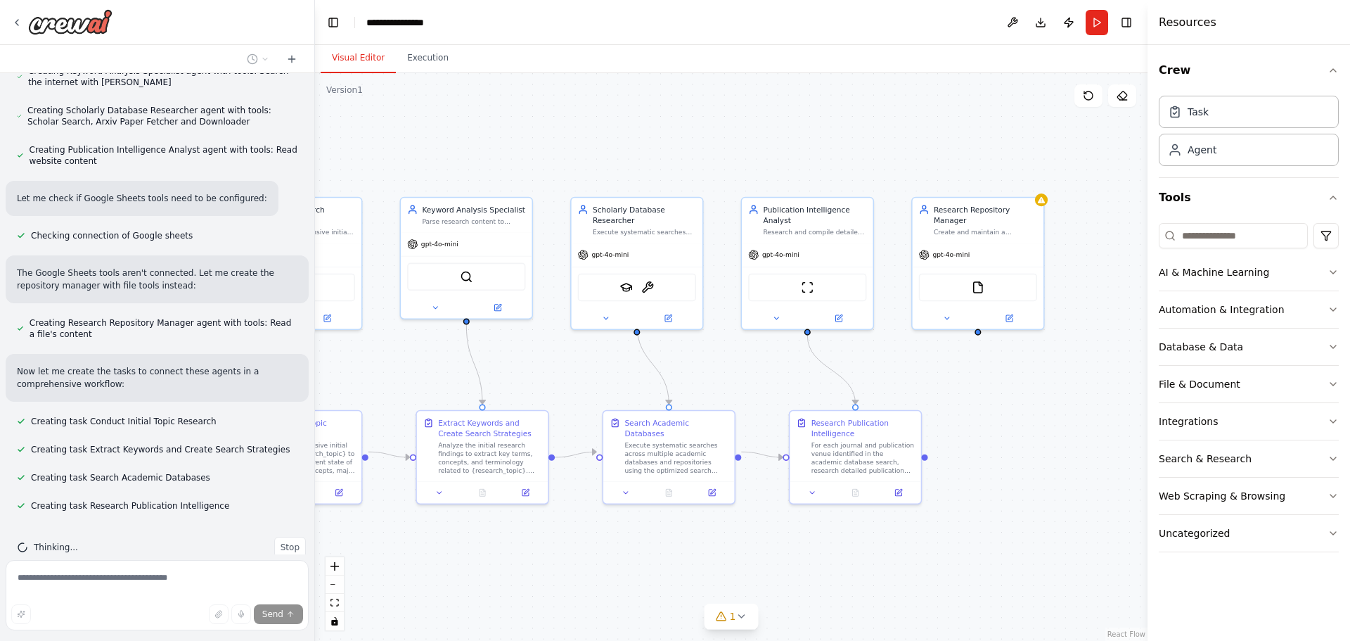
drag, startPoint x: 989, startPoint y: 356, endPoint x: 558, endPoint y: 358, distance: 431.1
click at [558, 358] on div ".deletable-edge-delete-btn { width: 20px; height: 20px; border: 0px solid #ffff…" at bounding box center [731, 357] width 833 height 568
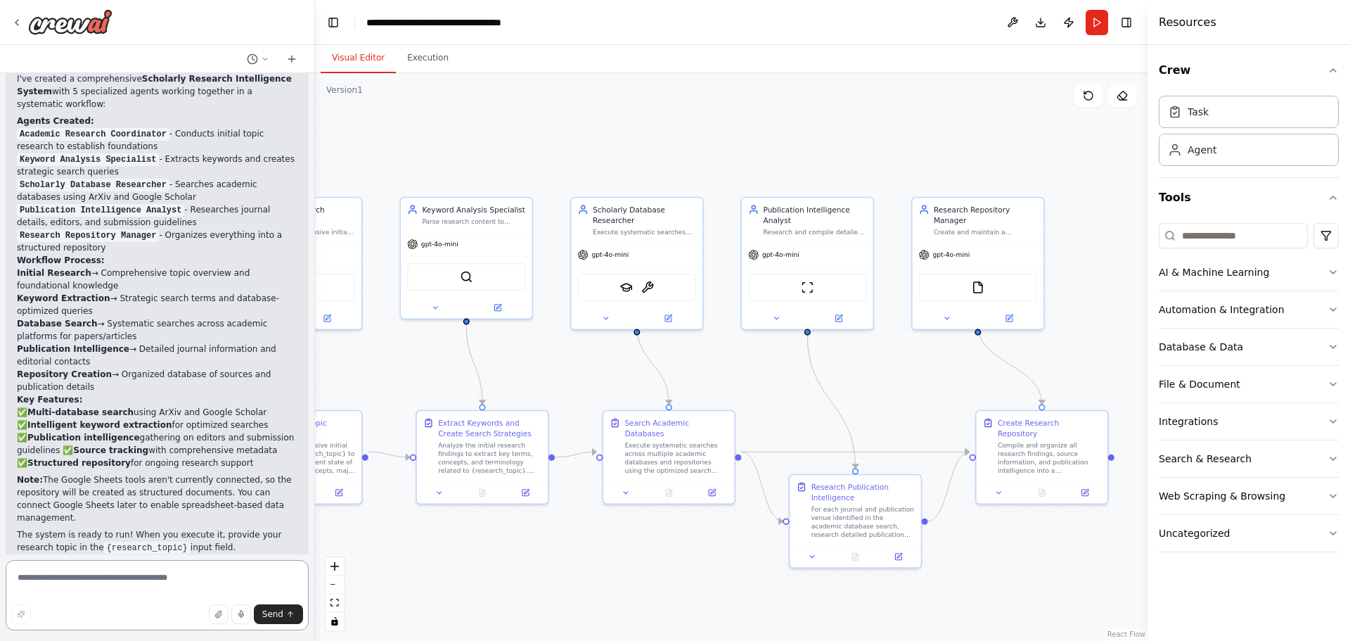
scroll to position [1307, 0]
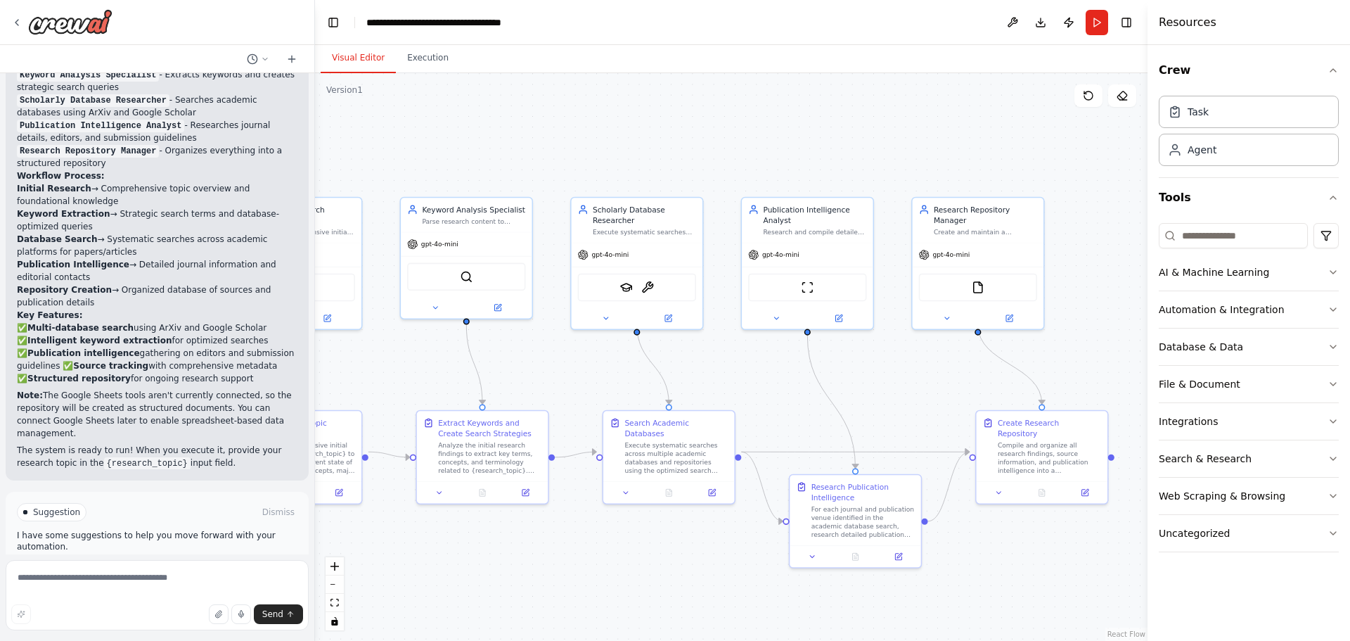
click at [155, 530] on p "I have some suggestions to help you move forward with your automation." at bounding box center [157, 541] width 281 height 23
click at [59, 506] on span "Suggestion" at bounding box center [56, 511] width 47 height 11
click at [62, 530] on p "I have some suggestions to help you move forward with your automation." at bounding box center [157, 541] width 281 height 23
click at [155, 566] on span "Run Automation" at bounding box center [163, 571] width 68 height 11
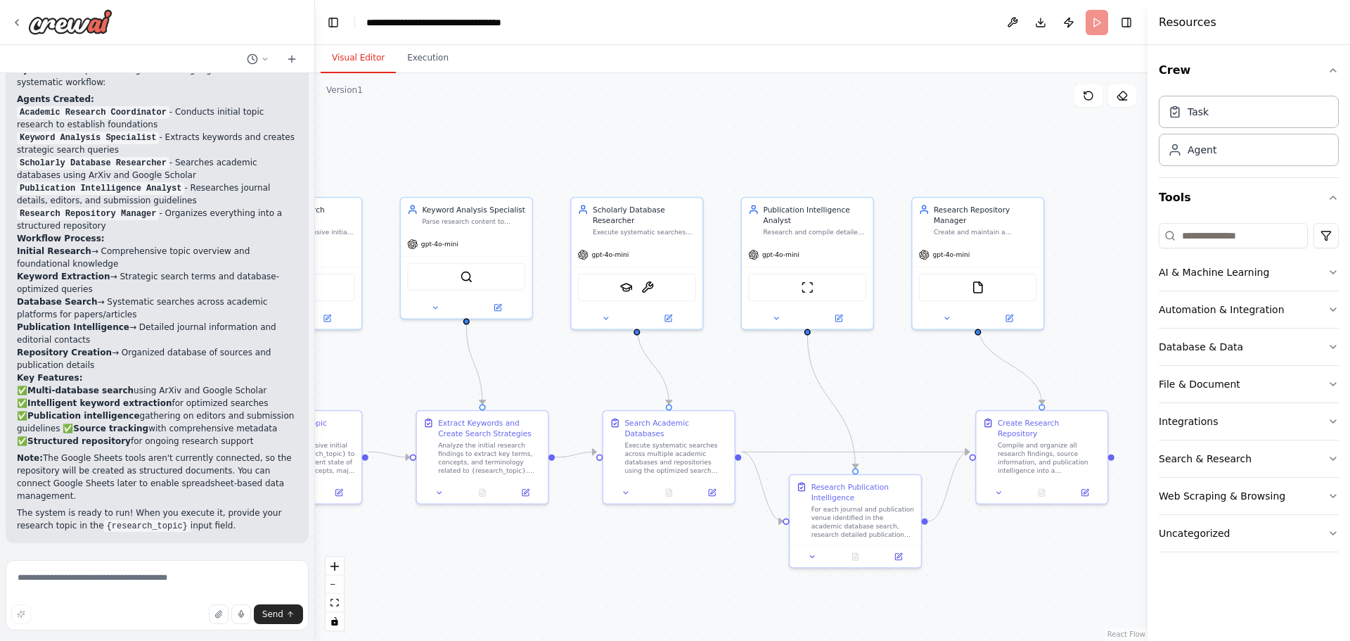
scroll to position [1193, 0]
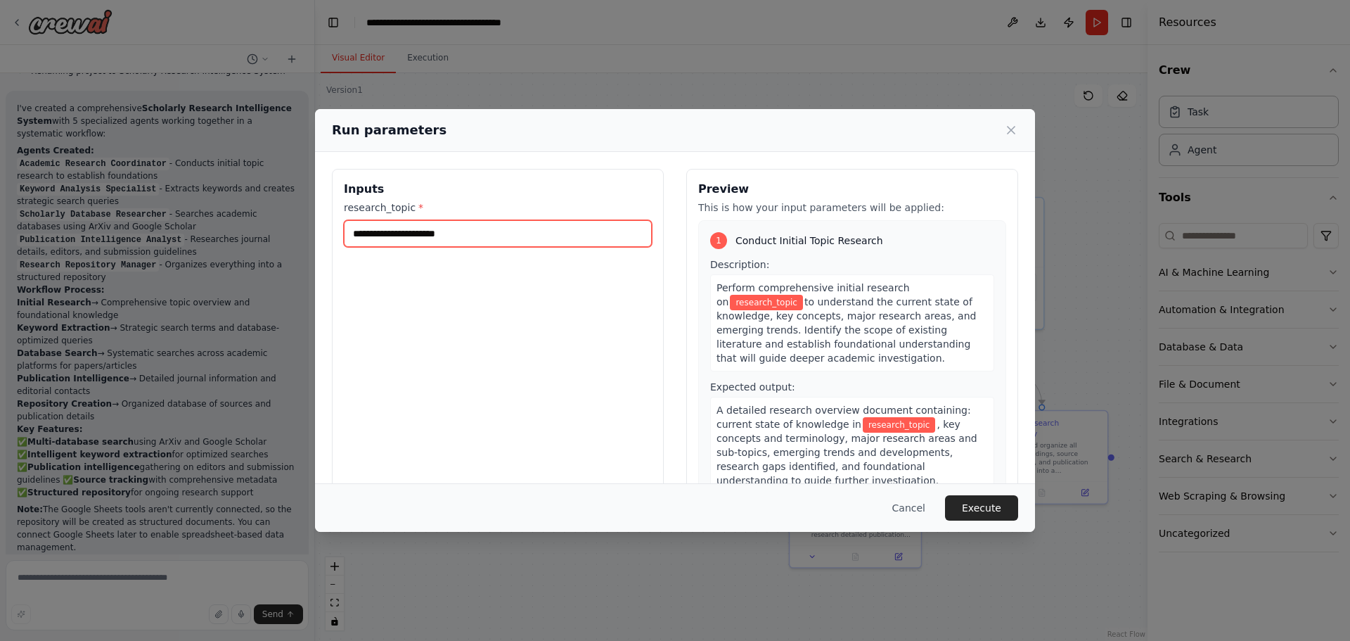
click at [444, 233] on input "research_topic *" at bounding box center [498, 233] width 308 height 27
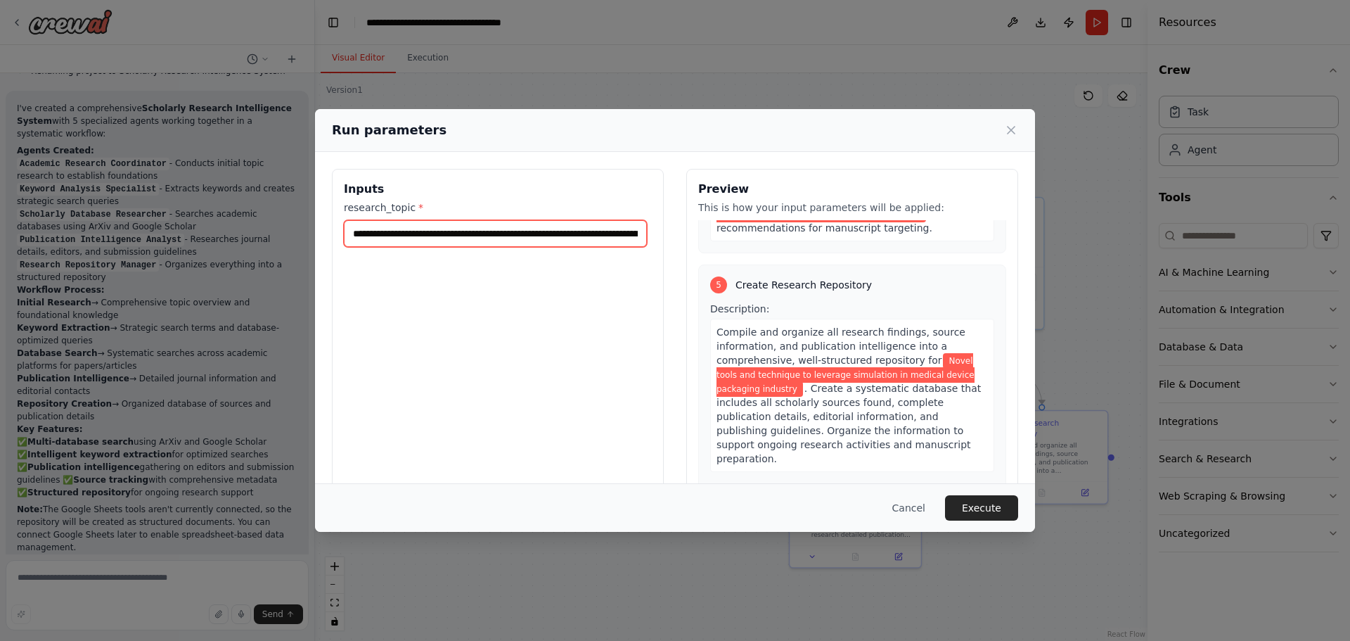
scroll to position [1470, 0]
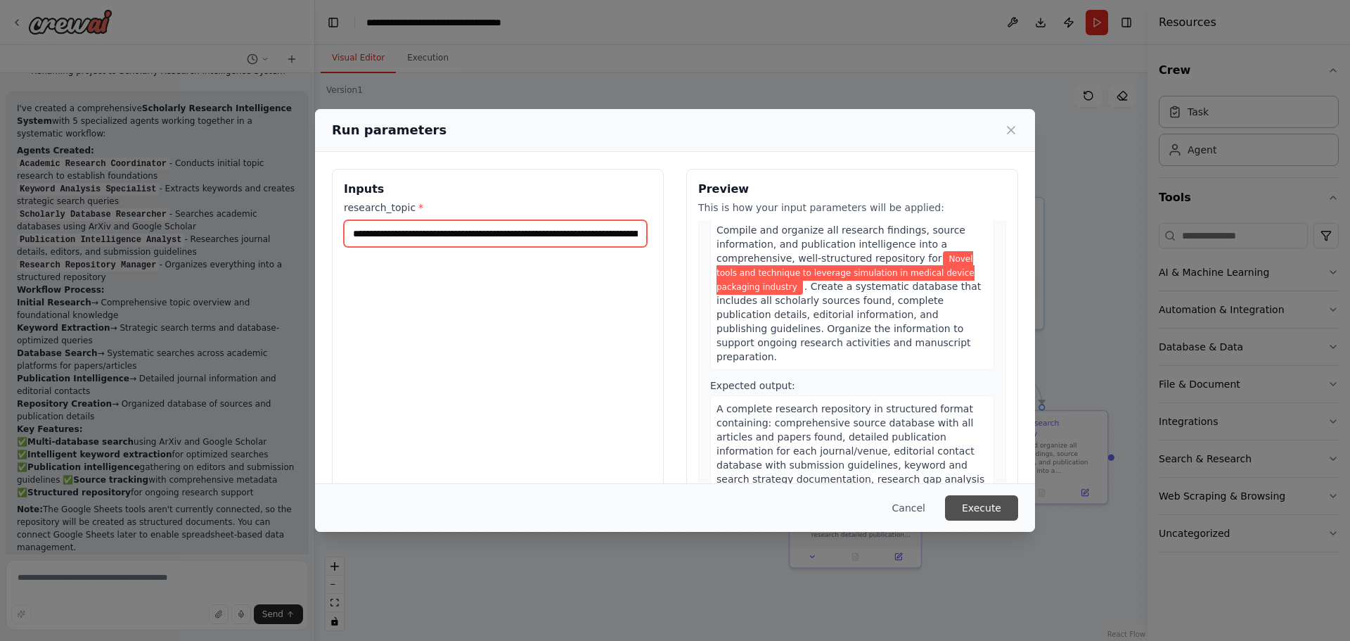
type input "**********"
click at [978, 506] on button "Execute" at bounding box center [981, 507] width 73 height 25
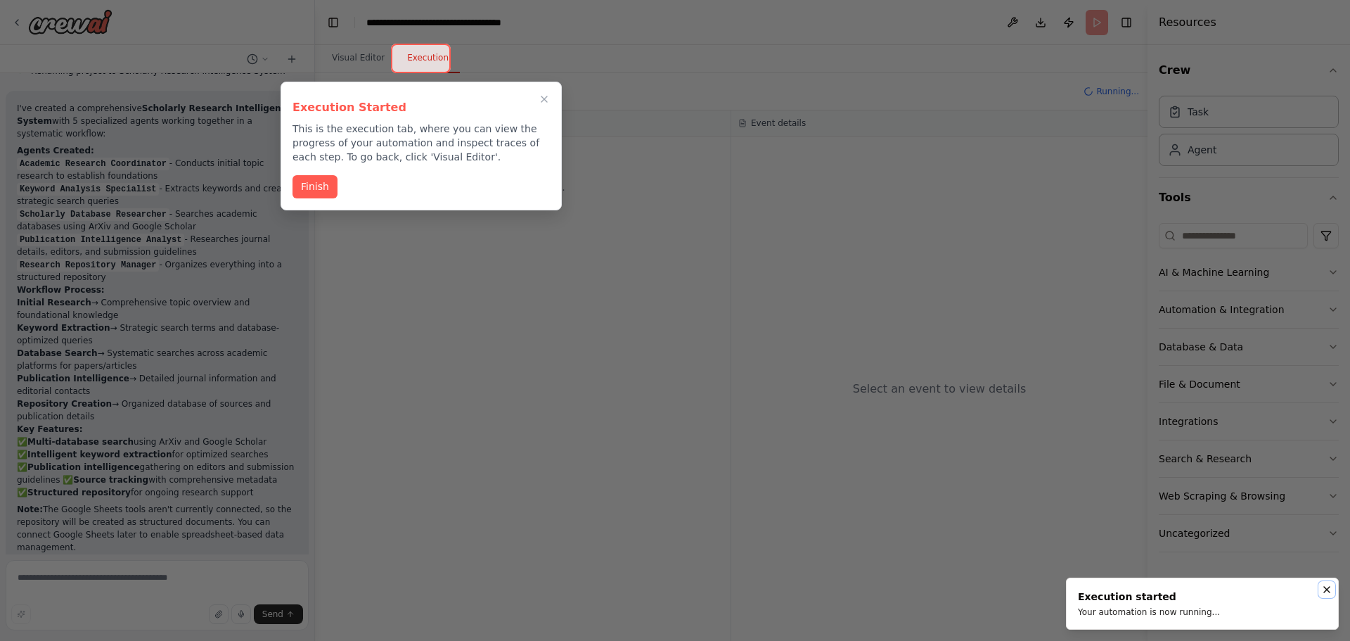
click at [1326, 591] on icon "Notifications (F8)" at bounding box center [1326, 589] width 11 height 11
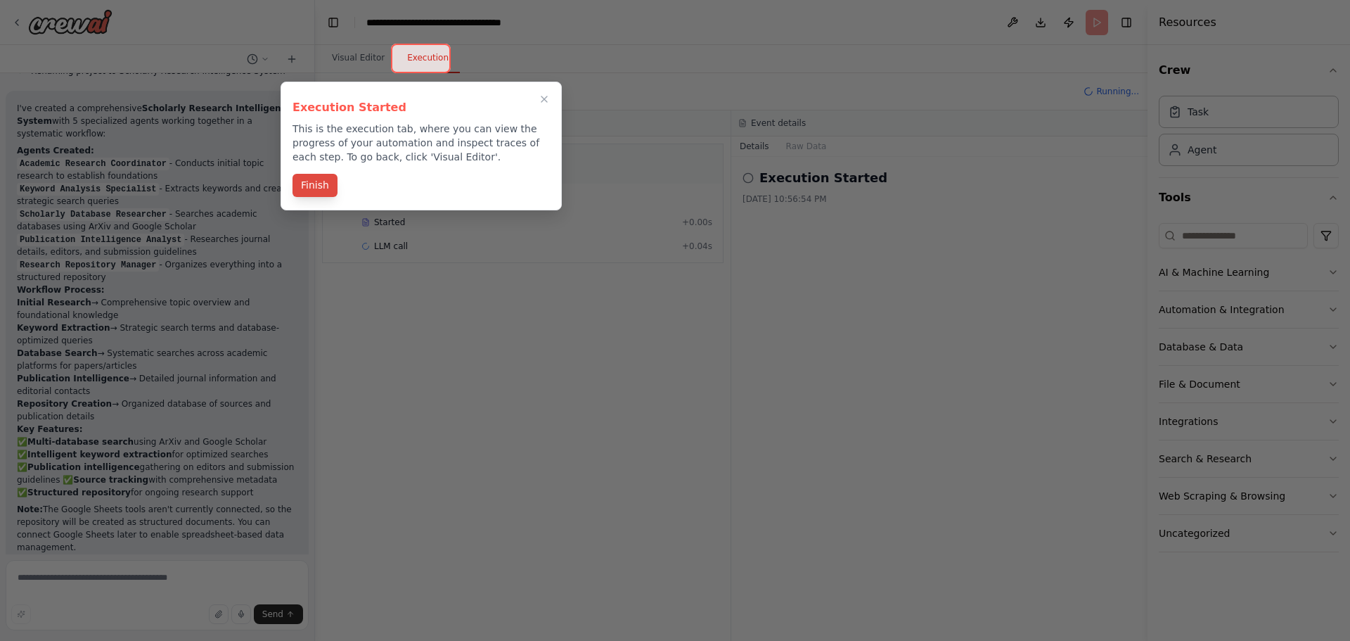
click at [325, 184] on button "Finish" at bounding box center [315, 185] width 45 height 23
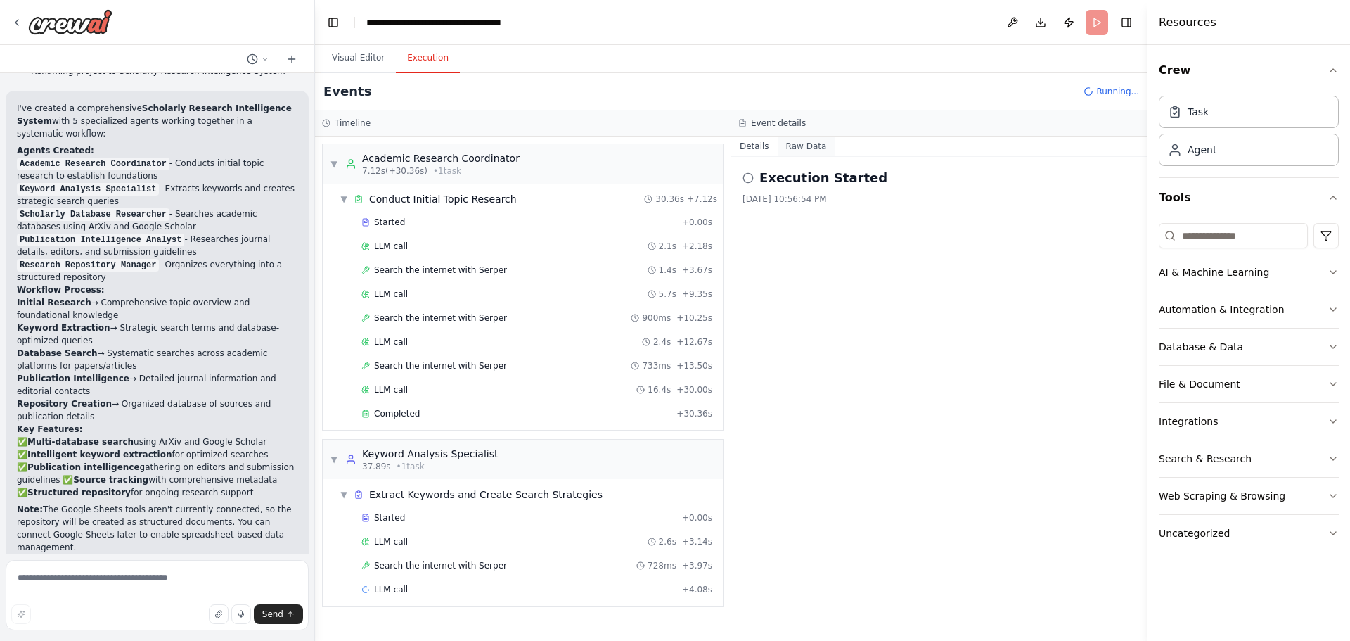
click at [788, 148] on button "Raw Data" at bounding box center [807, 146] width 58 height 20
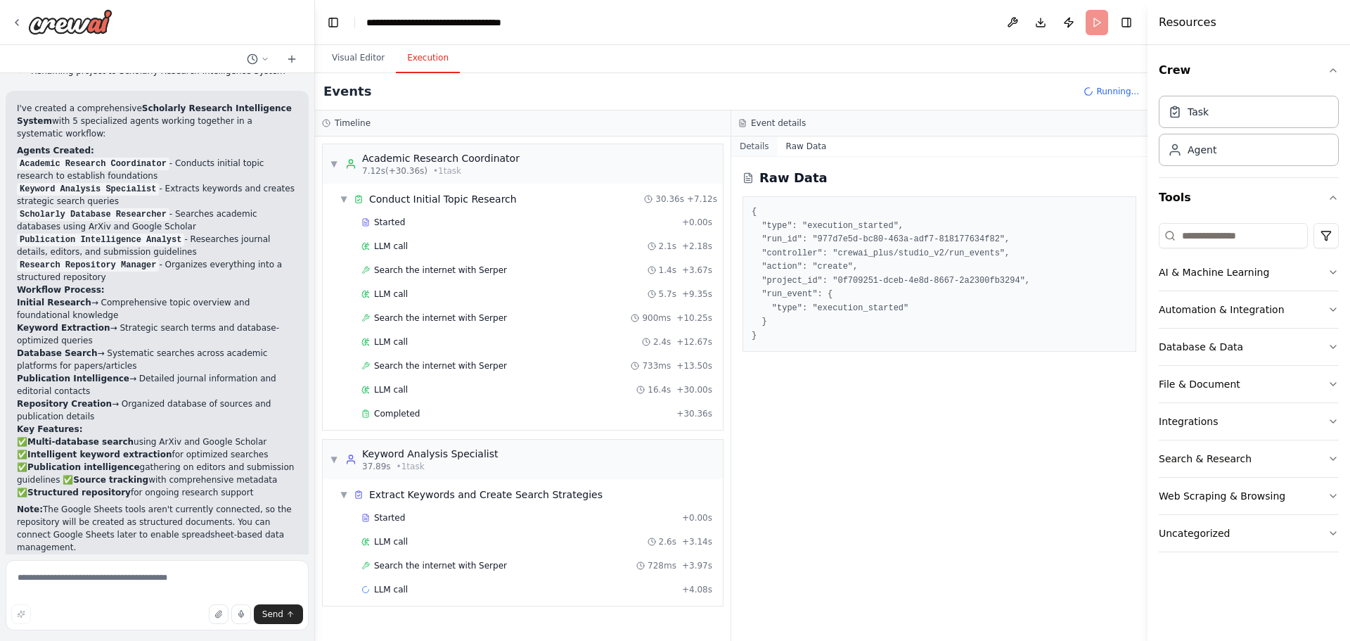
click at [751, 151] on button "Details" at bounding box center [754, 146] width 46 height 20
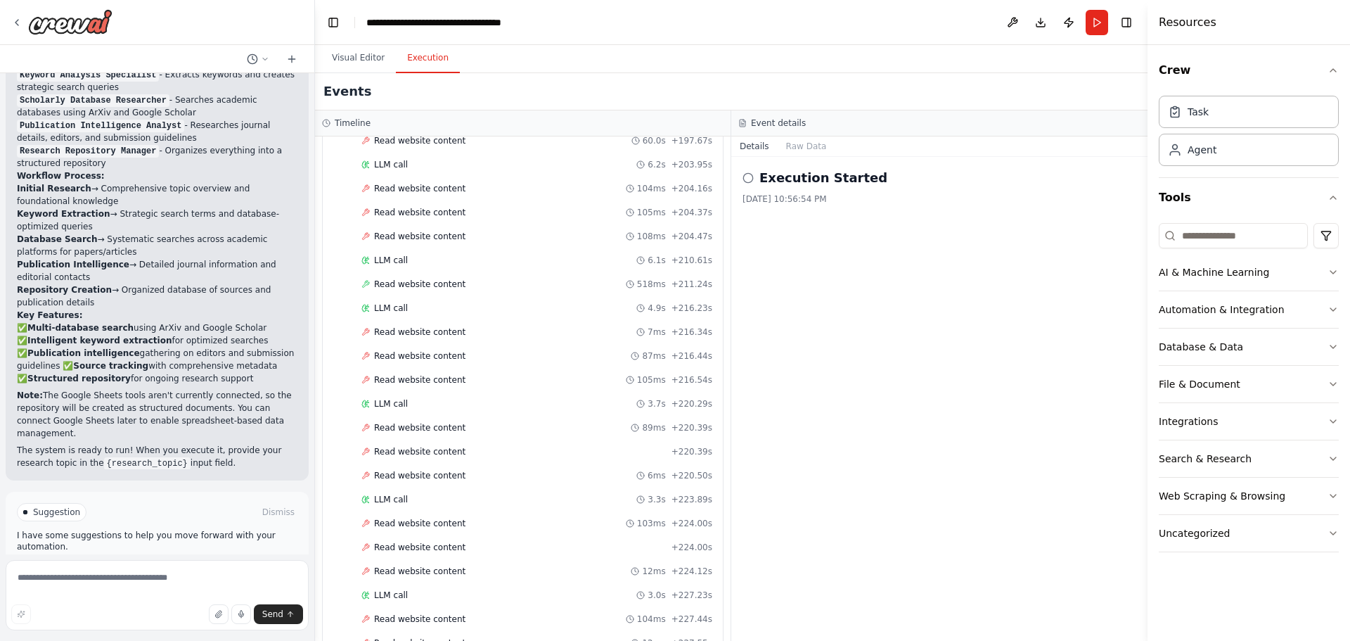
scroll to position [1513, 0]
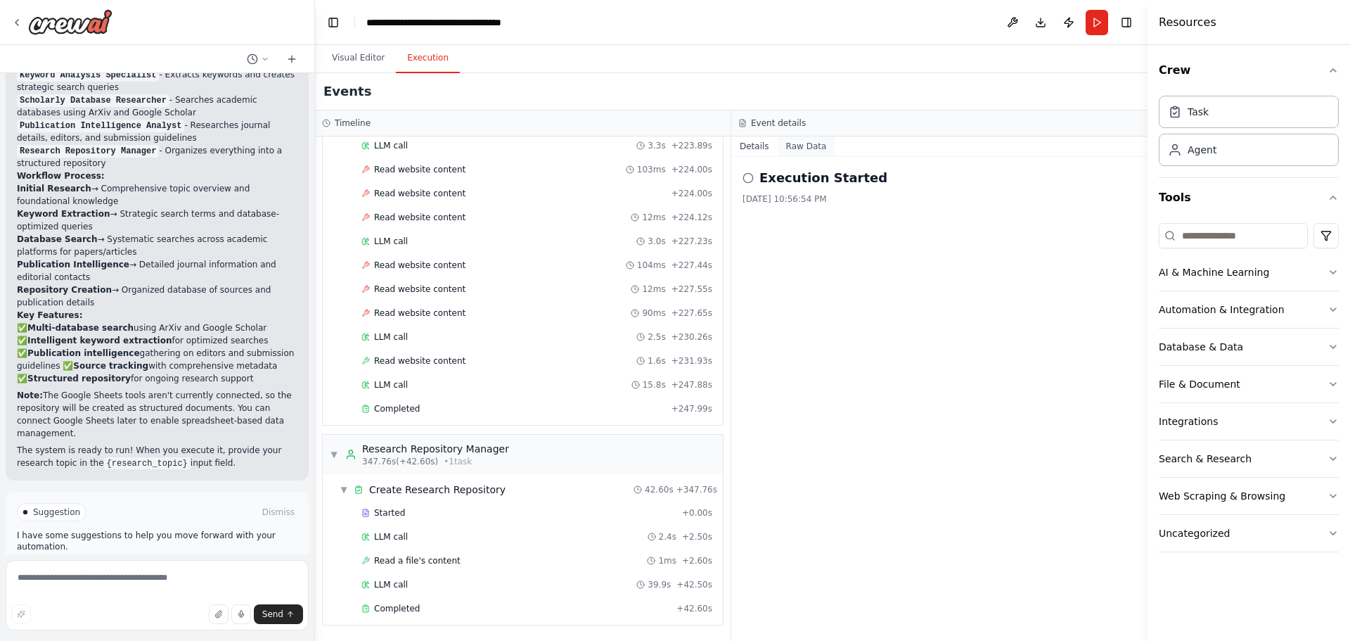
click at [786, 147] on button "Raw Data" at bounding box center [807, 146] width 58 height 20
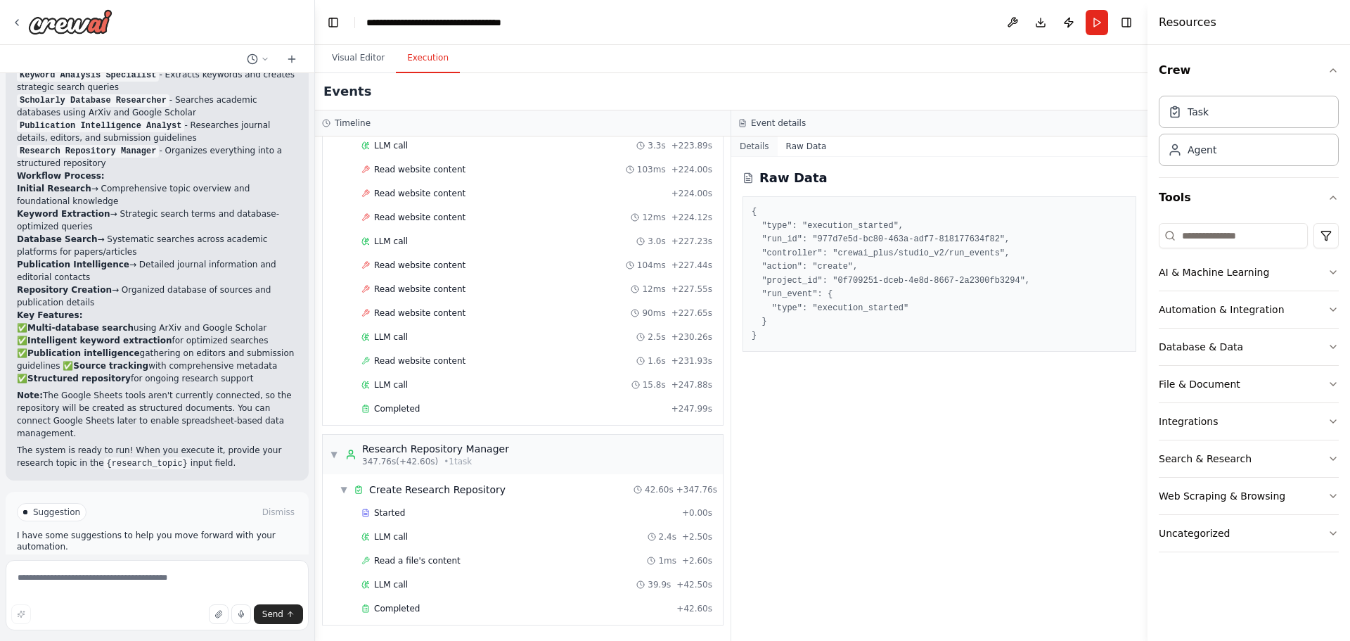
click at [752, 151] on button "Details" at bounding box center [754, 146] width 46 height 20
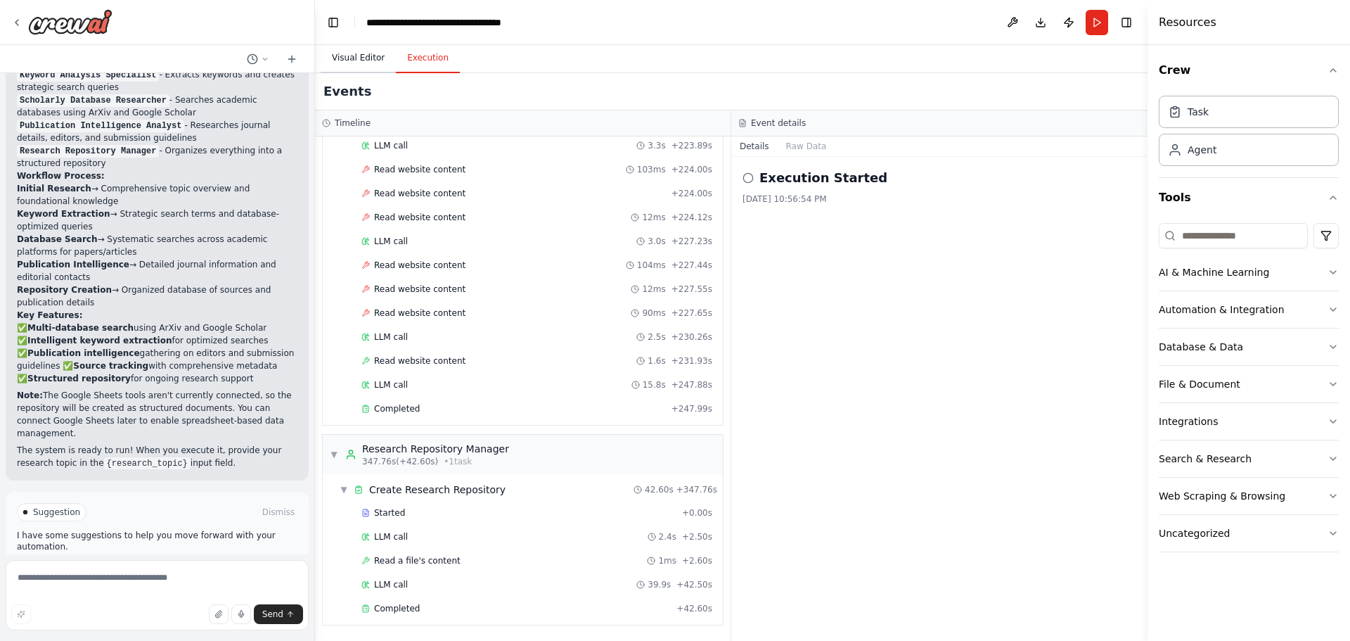
click at [352, 60] on button "Visual Editor" at bounding box center [358, 59] width 75 height 30
click at [435, 63] on button "Execution" at bounding box center [428, 59] width 64 height 30
click at [189, 566] on span "Improve automation" at bounding box center [163, 571] width 86 height 11
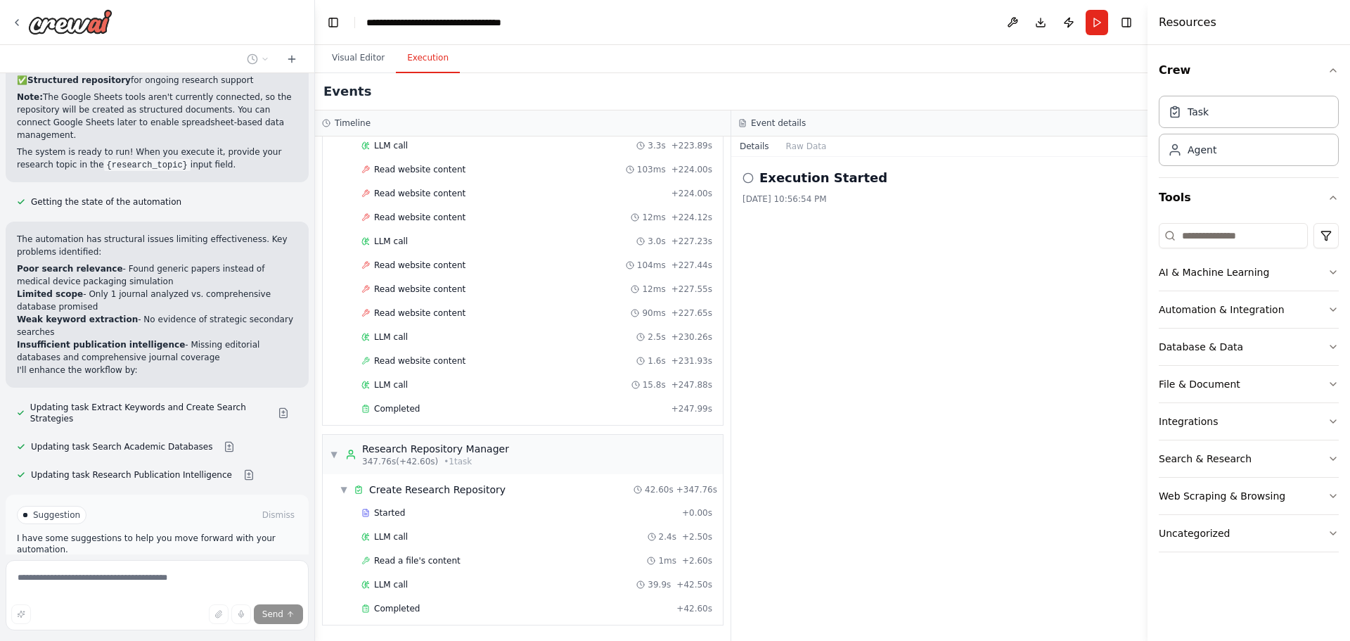
scroll to position [1663, 0]
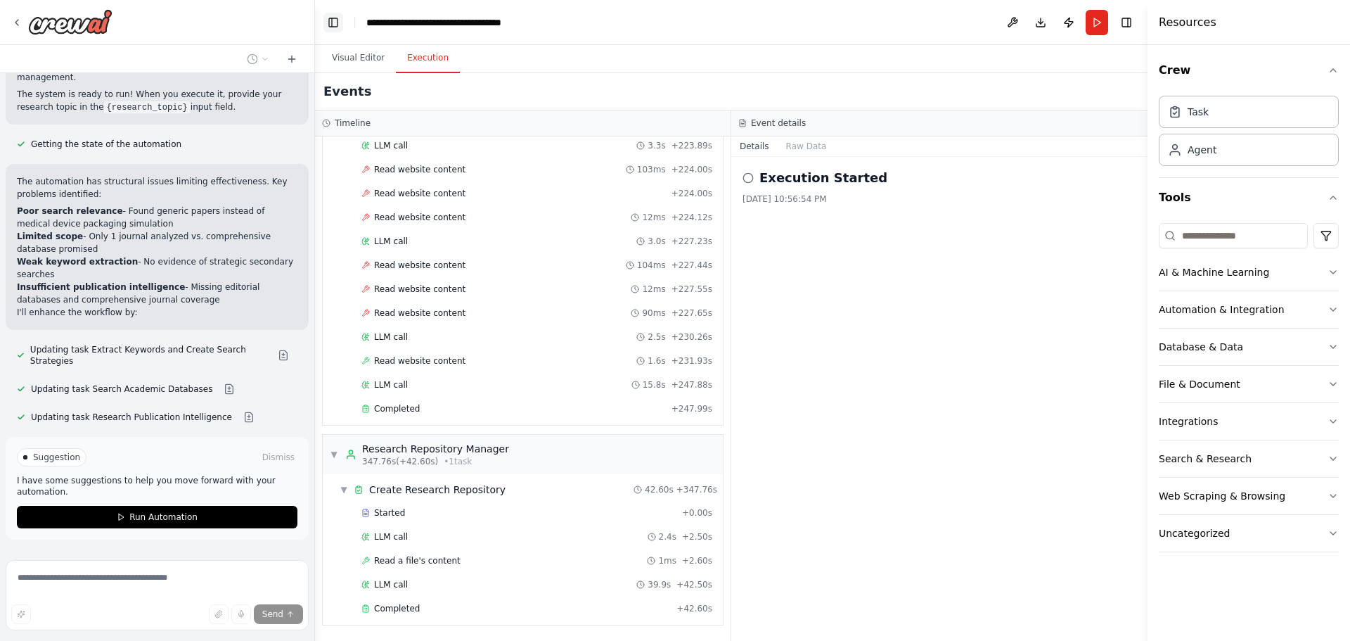
click at [332, 28] on button "Toggle Left Sidebar" at bounding box center [333, 23] width 20 height 20
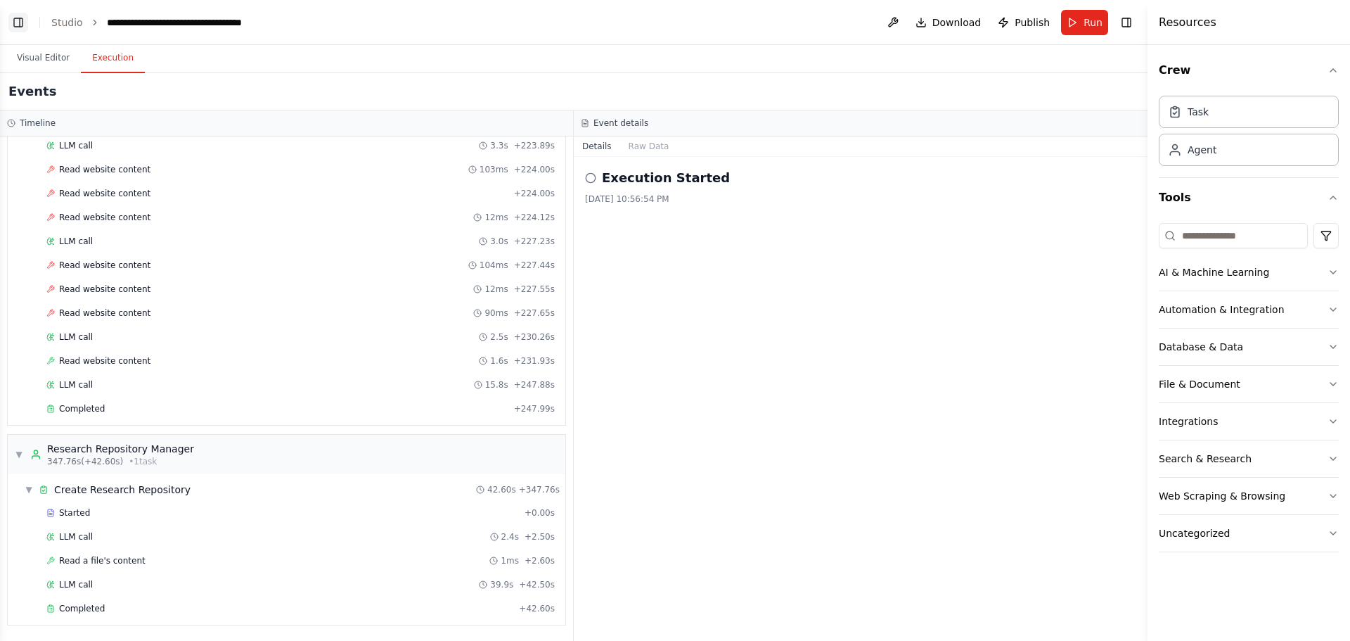
click at [20, 23] on button "Toggle Left Sidebar" at bounding box center [18, 23] width 20 height 20
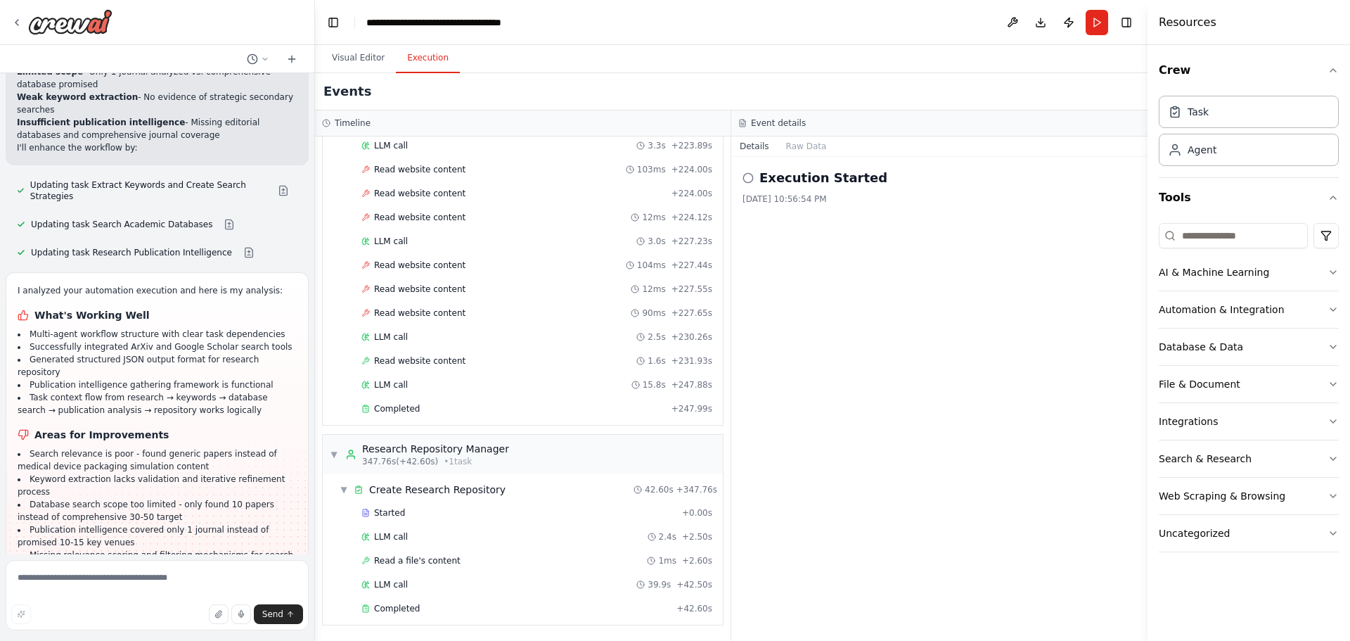
scroll to position [1929, 0]
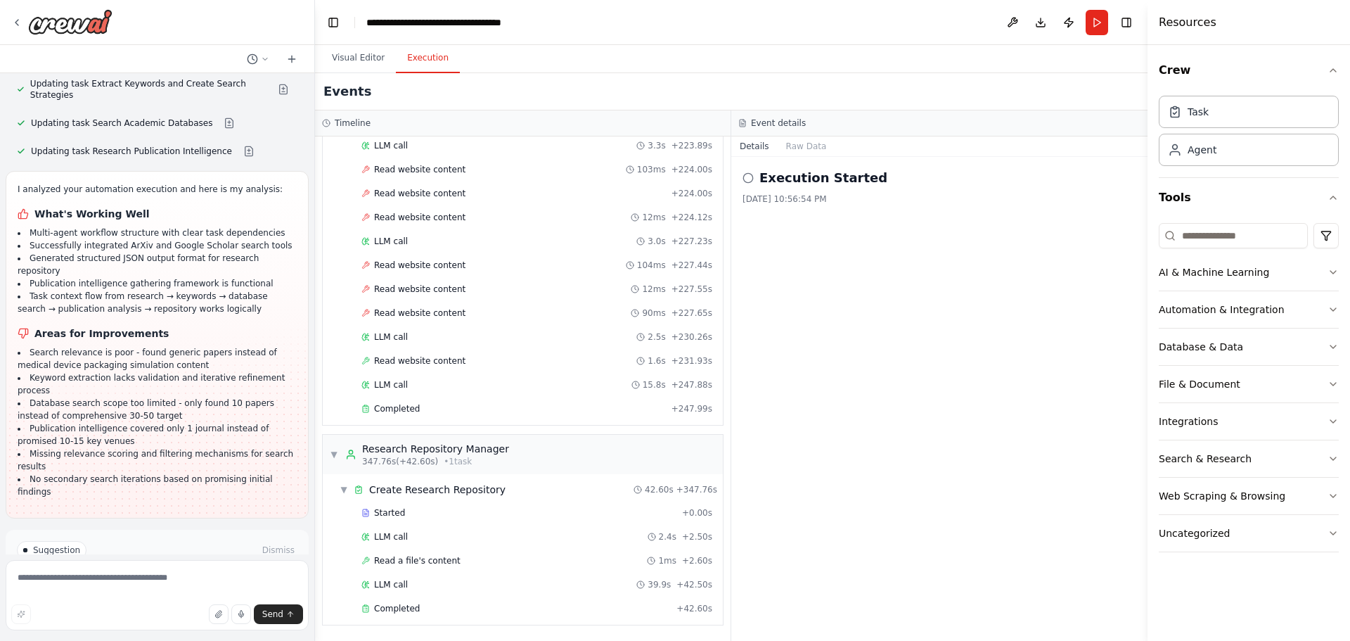
click at [190, 598] on button "Run Automation" at bounding box center [157, 609] width 281 height 23
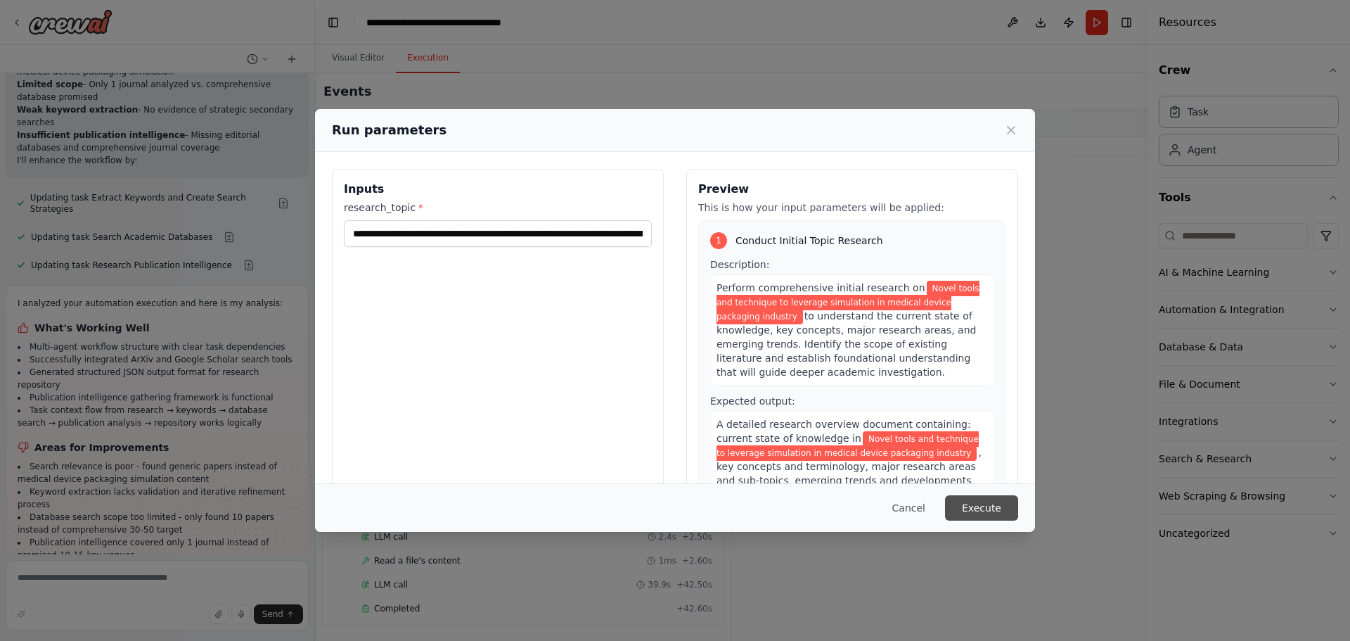
click at [969, 501] on button "Execute" at bounding box center [981, 507] width 73 height 25
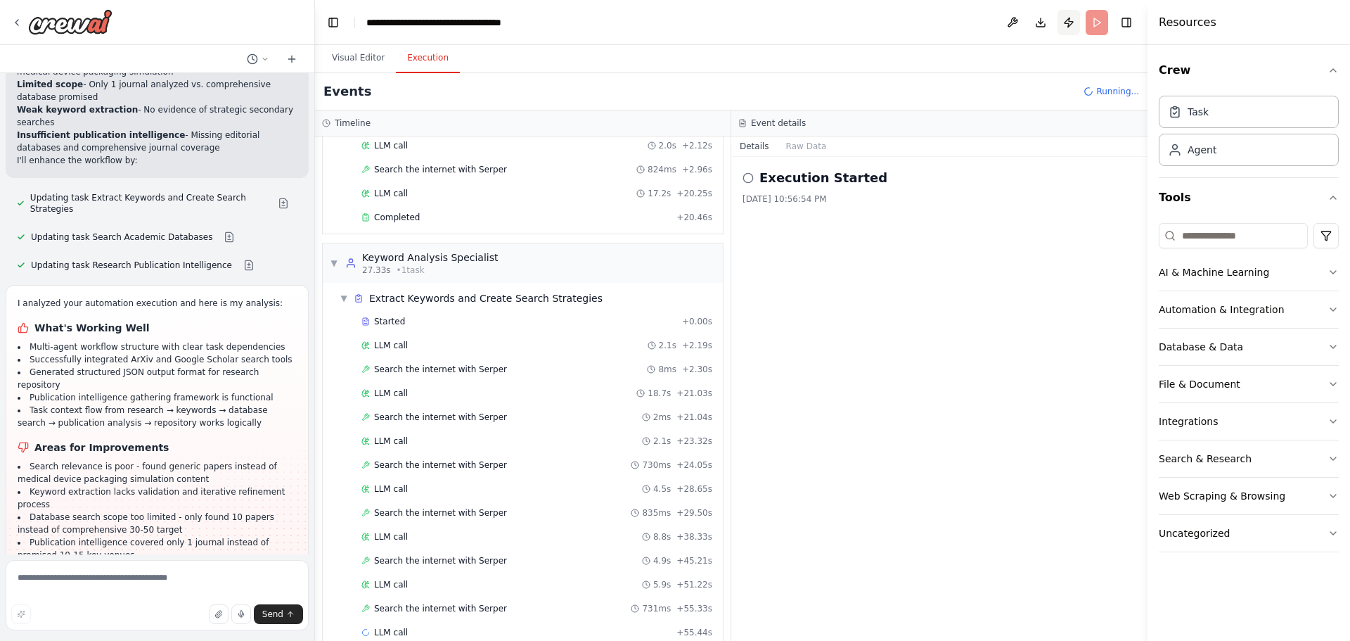
scroll to position [124, 0]
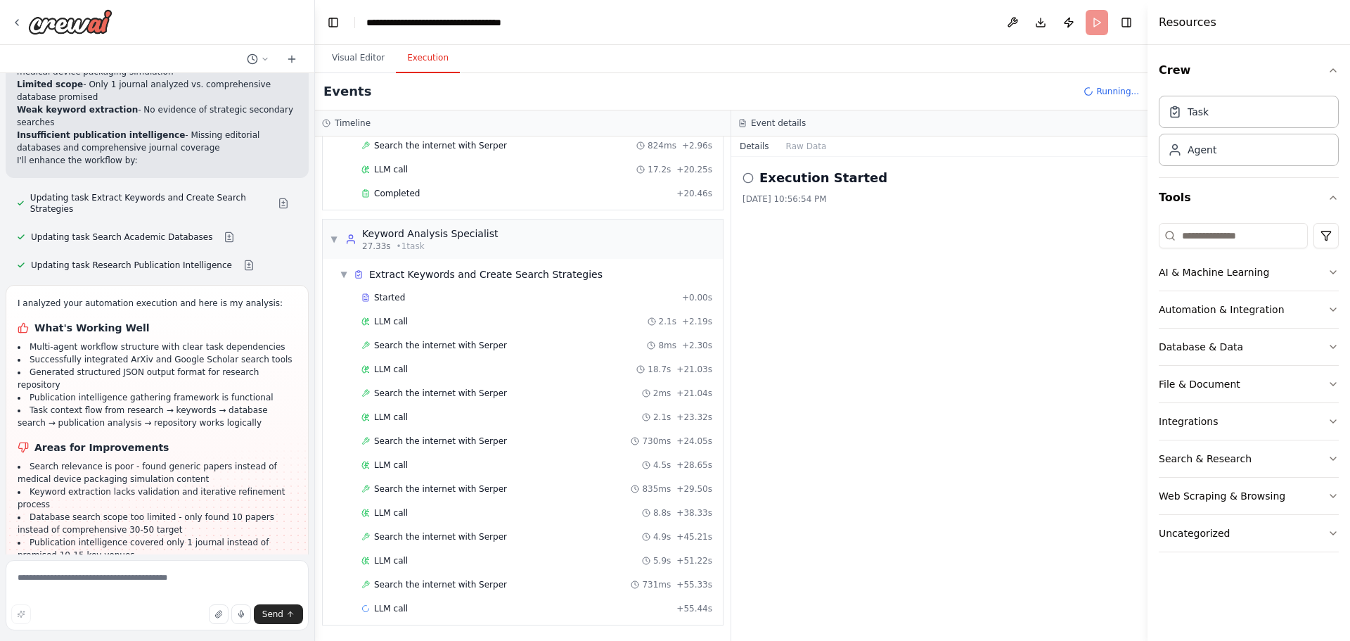
click at [847, 30] on header "**********" at bounding box center [731, 22] width 833 height 45
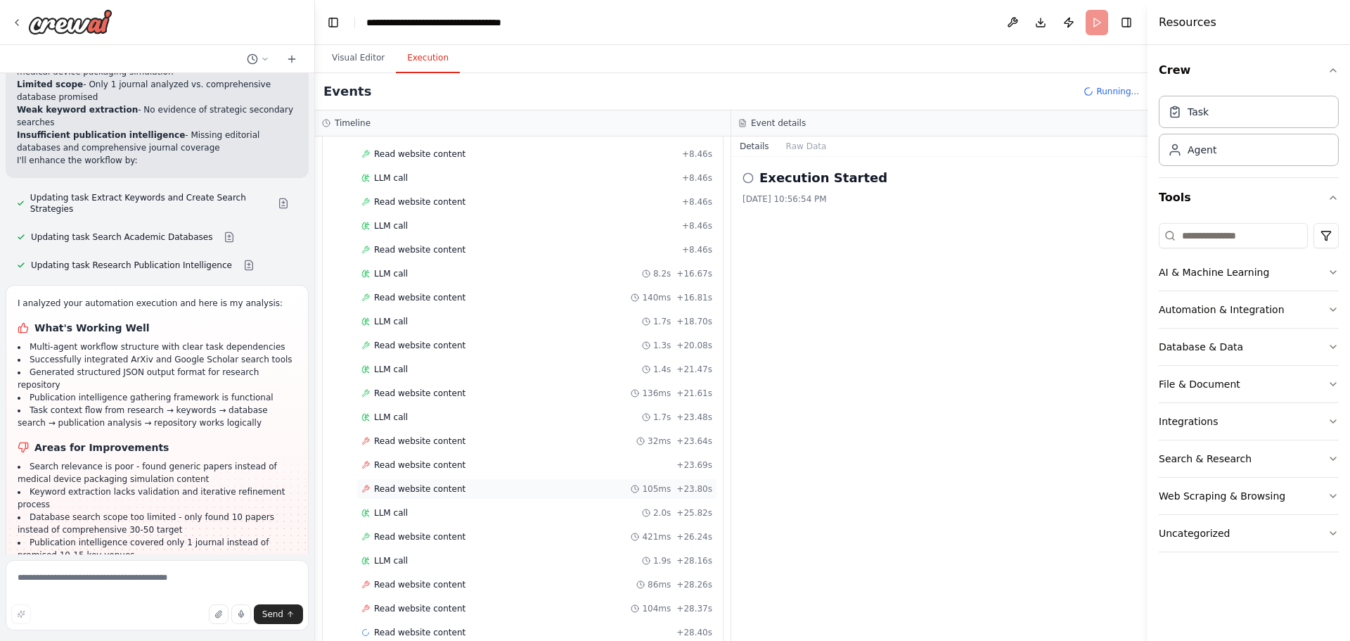
scroll to position [1002, 0]
click at [369, 436] on div "Read website content" at bounding box center [413, 440] width 104 height 11
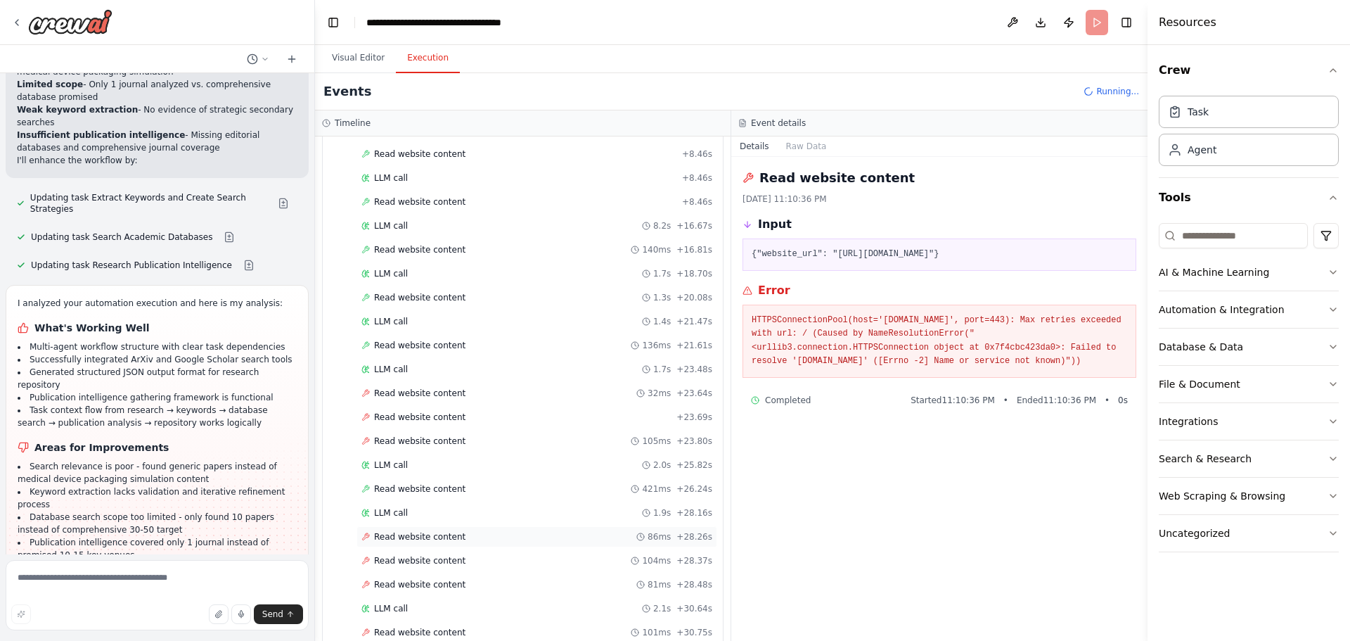
click at [382, 544] on div "Read website content 86ms + 28.26s" at bounding box center [537, 536] width 361 height 21
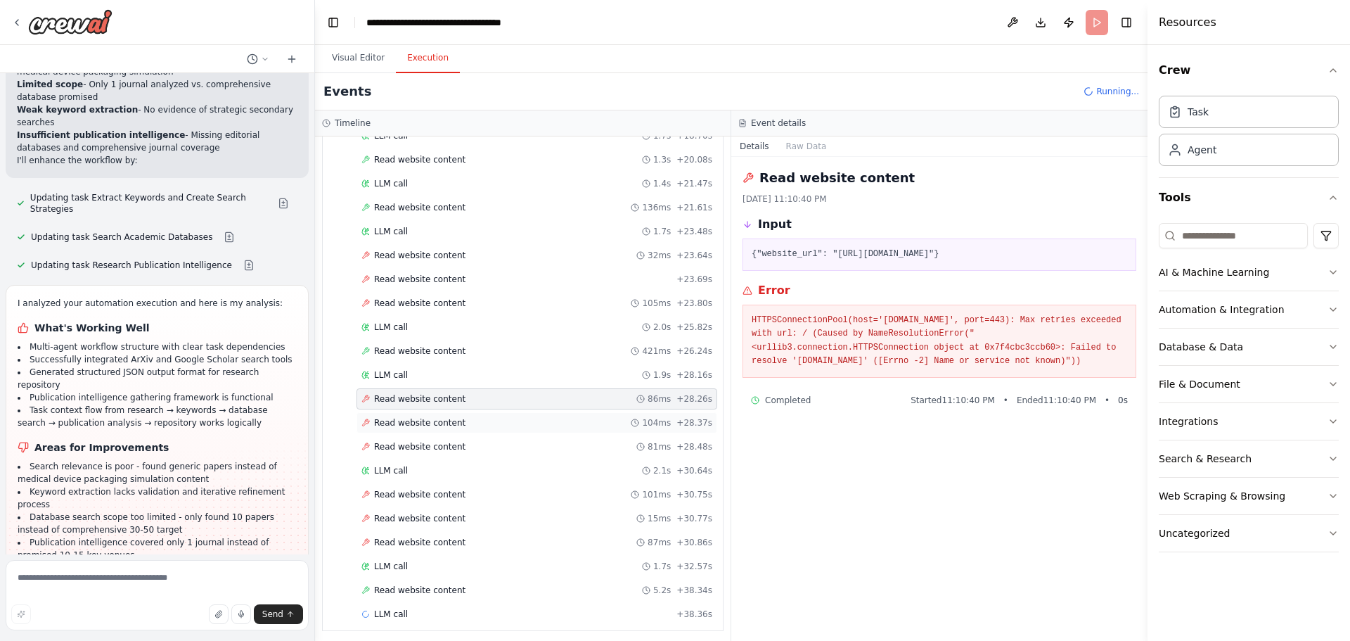
scroll to position [1146, 0]
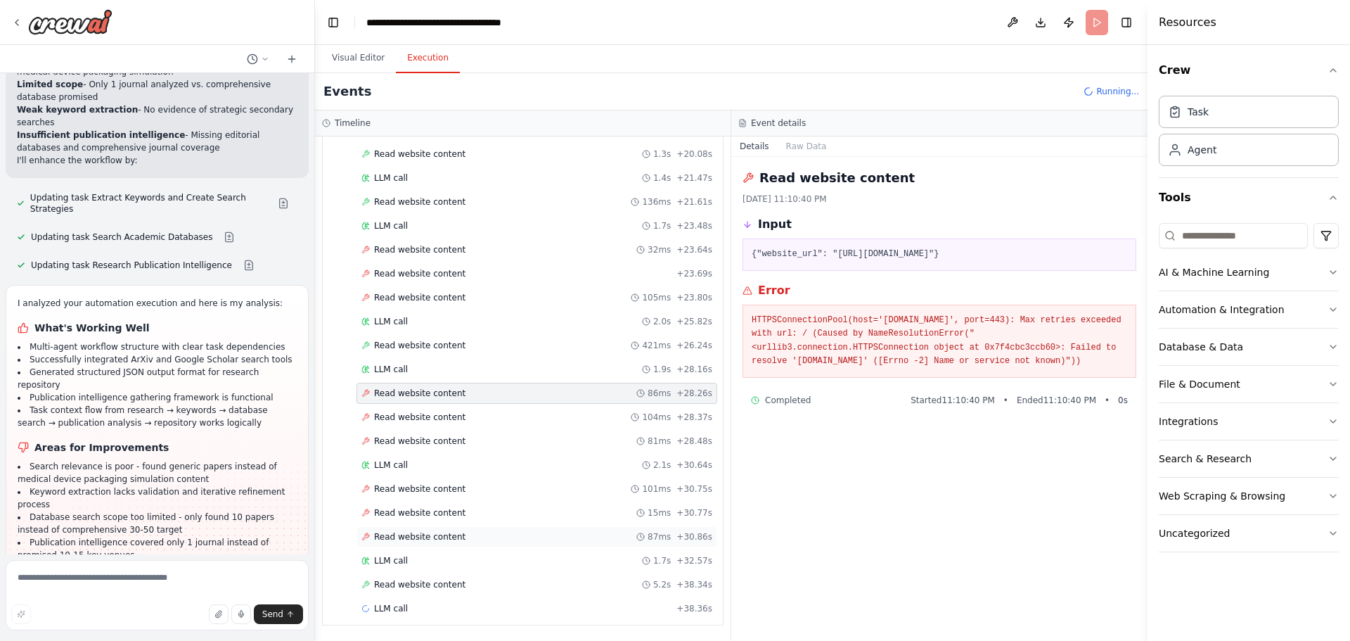
click at [428, 539] on span "Read website content" at bounding box center [419, 536] width 91 height 11
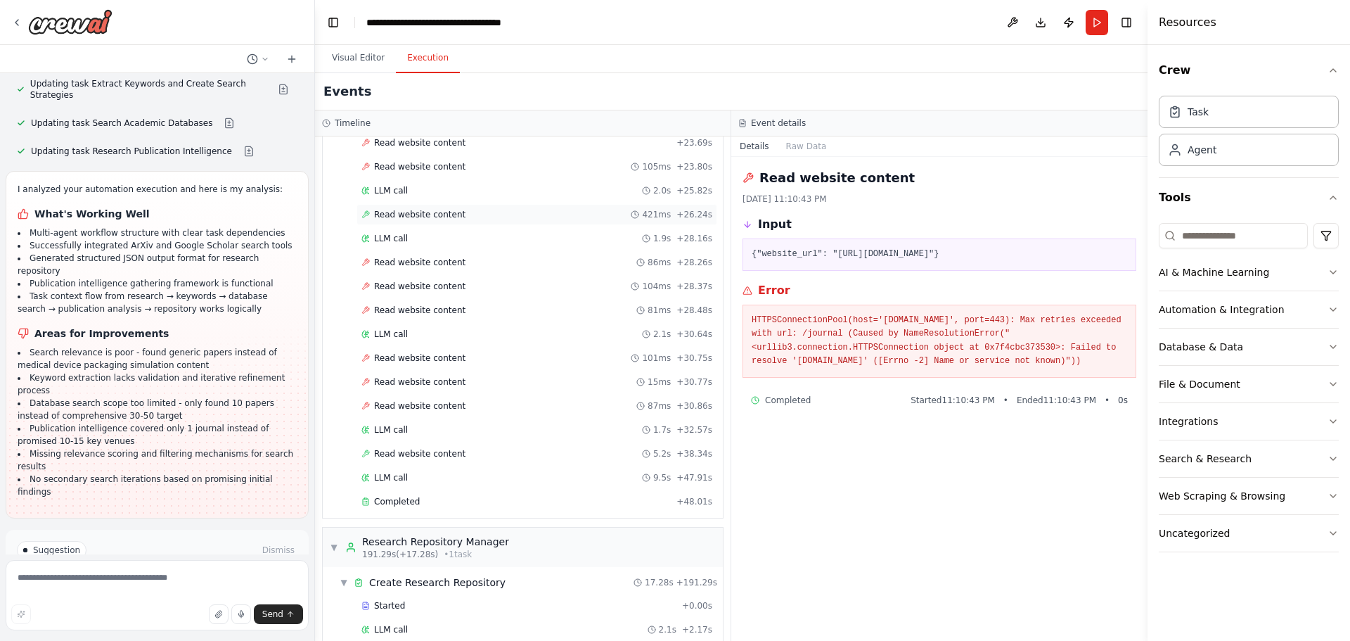
scroll to position [1417, 0]
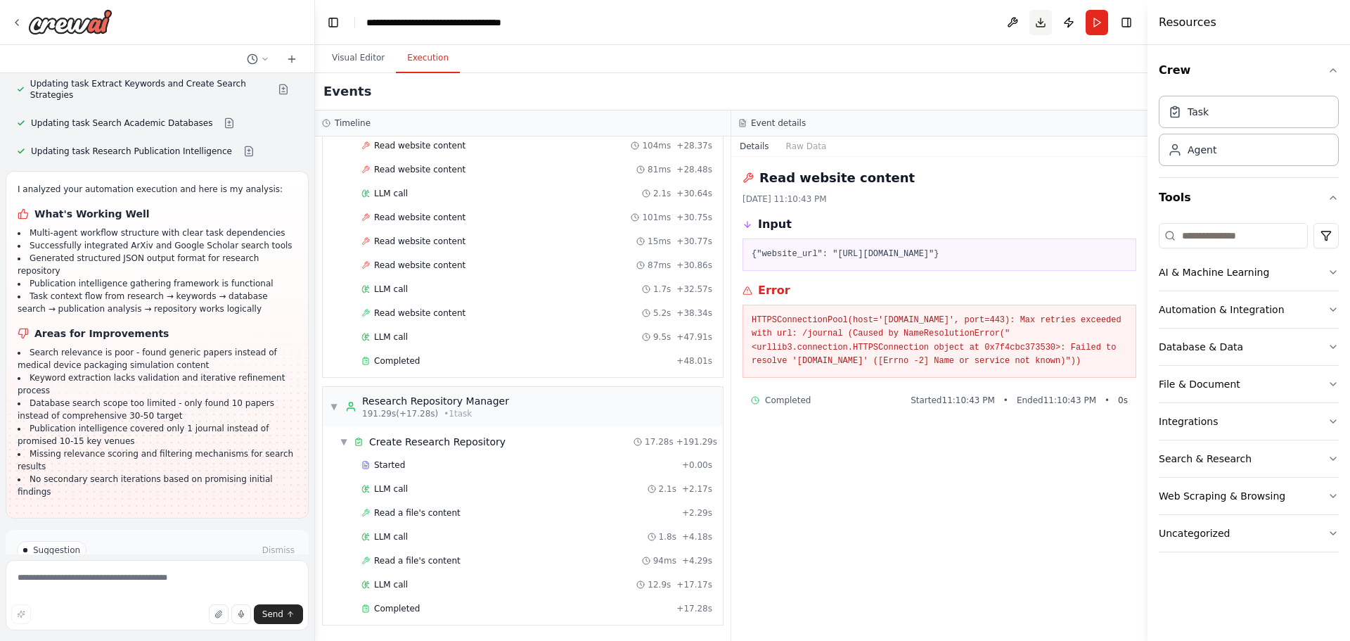
click at [1041, 21] on button "Download" at bounding box center [1041, 22] width 23 height 25
click at [1196, 109] on div "Task" at bounding box center [1198, 111] width 21 height 14
click at [1207, 150] on div "Agent" at bounding box center [1202, 149] width 29 height 14
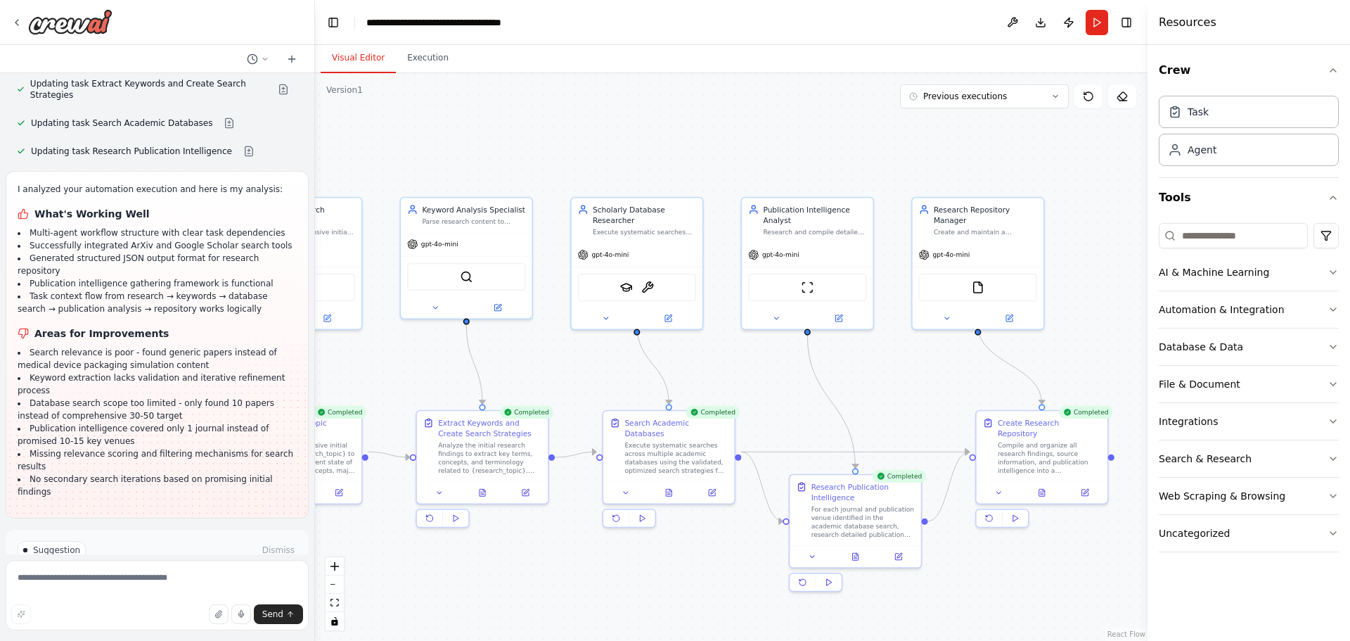
click at [364, 65] on button "Visual Editor" at bounding box center [358, 59] width 75 height 30
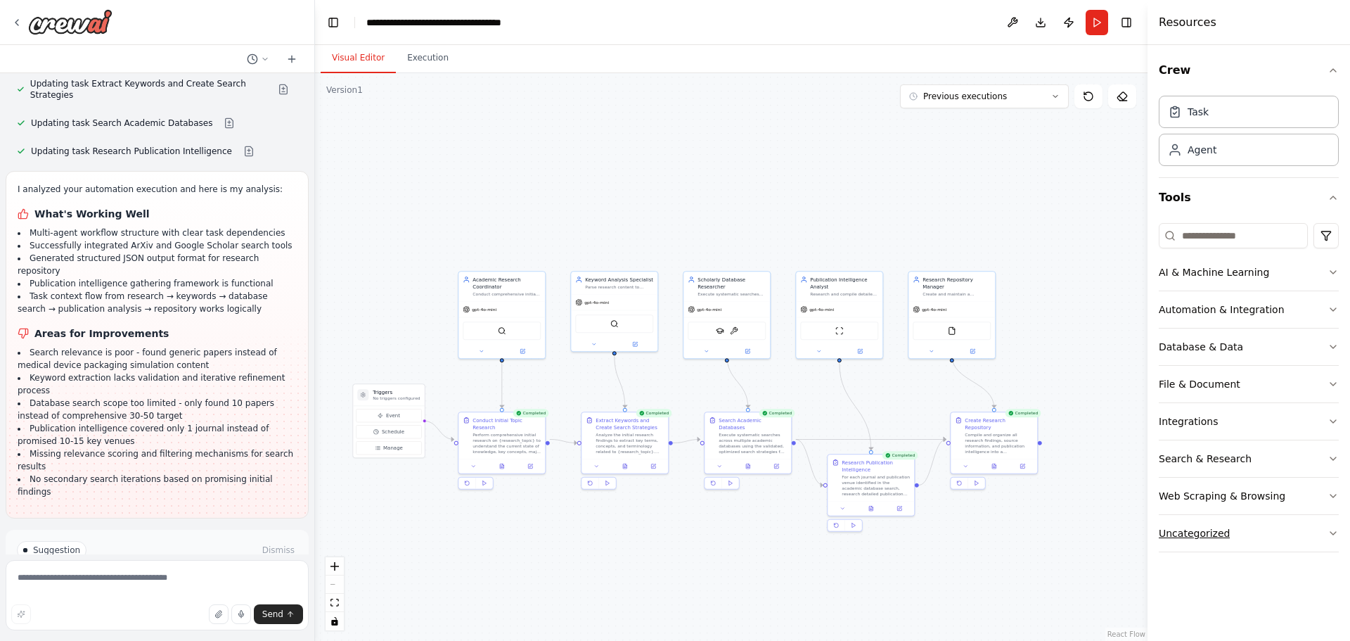
click at [1236, 545] on button "Uncategorized" at bounding box center [1249, 533] width 180 height 37
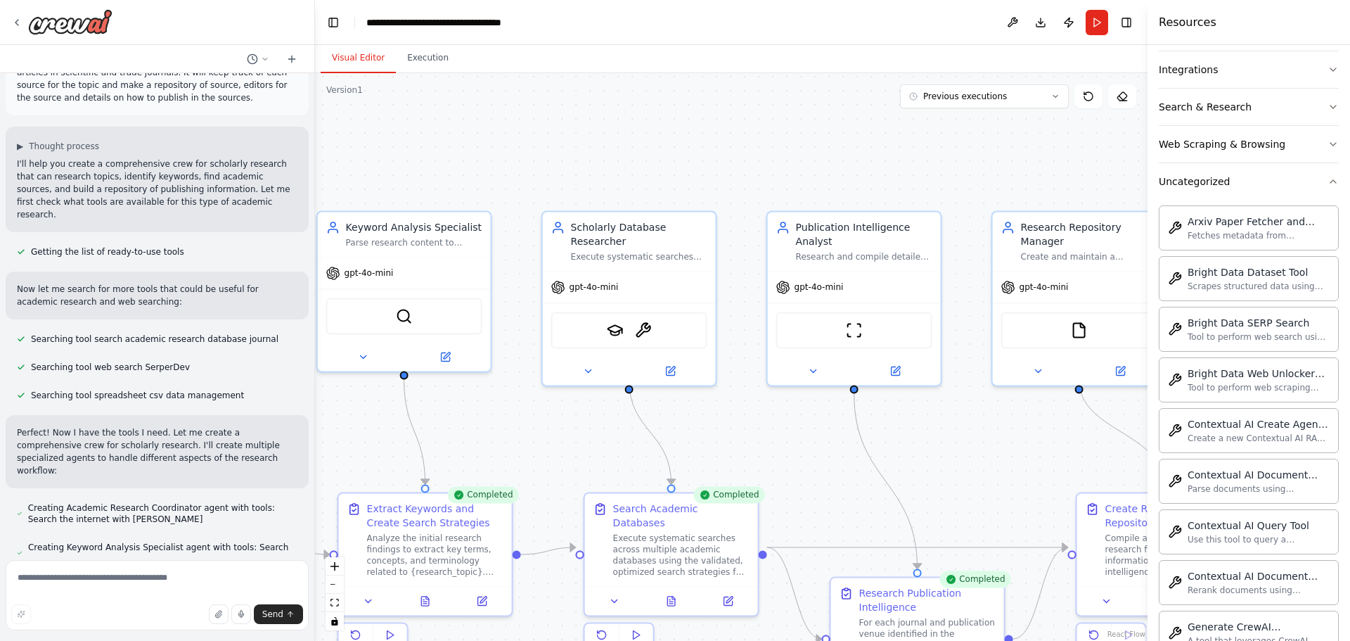
scroll to position [0, 0]
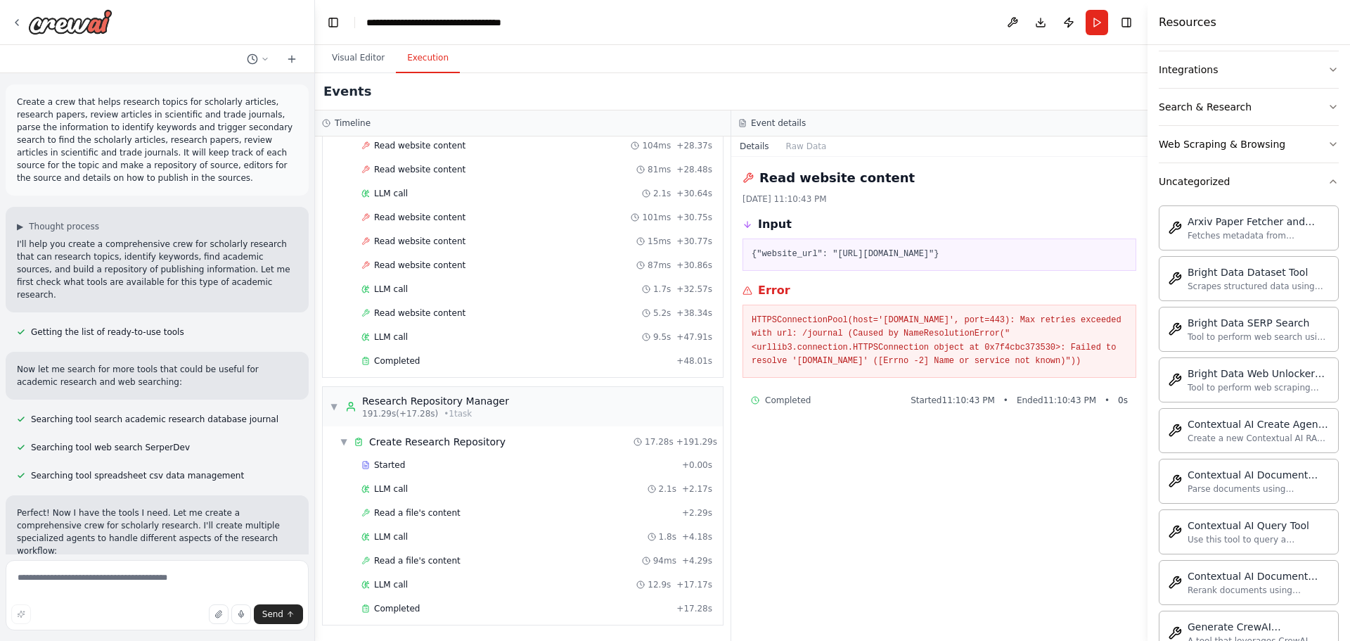
click at [425, 57] on button "Execution" at bounding box center [428, 59] width 64 height 30
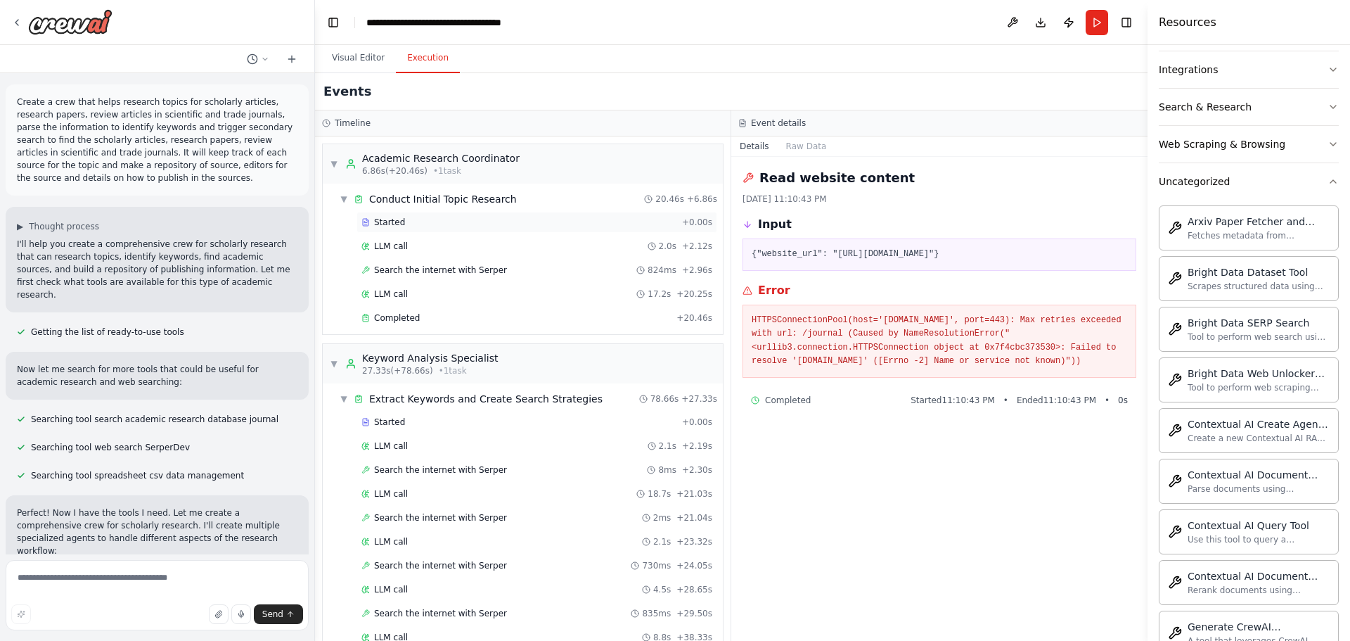
click at [383, 228] on div "Started + 0.00s" at bounding box center [537, 222] width 361 height 21
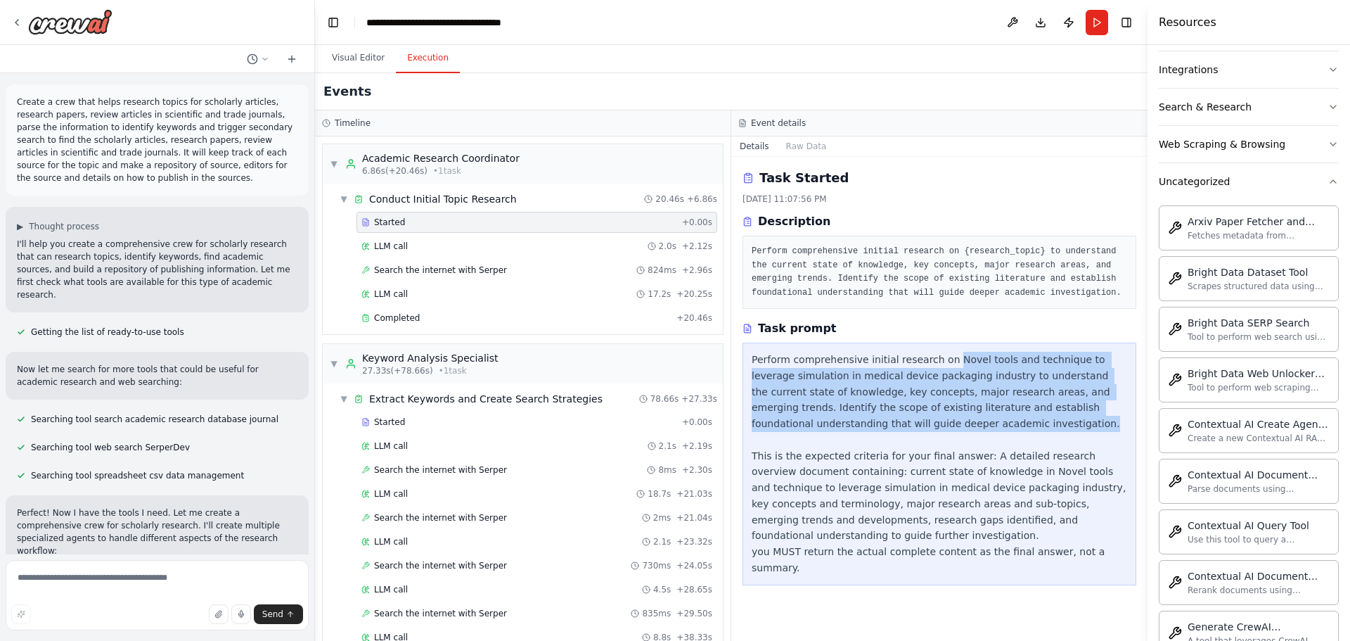
drag, startPoint x: 938, startPoint y: 364, endPoint x: 906, endPoint y: 425, distance: 68.6
click at [906, 425] on div "Perform comprehensive initial research on Novel tools and technique to leverage…" at bounding box center [940, 464] width 376 height 224
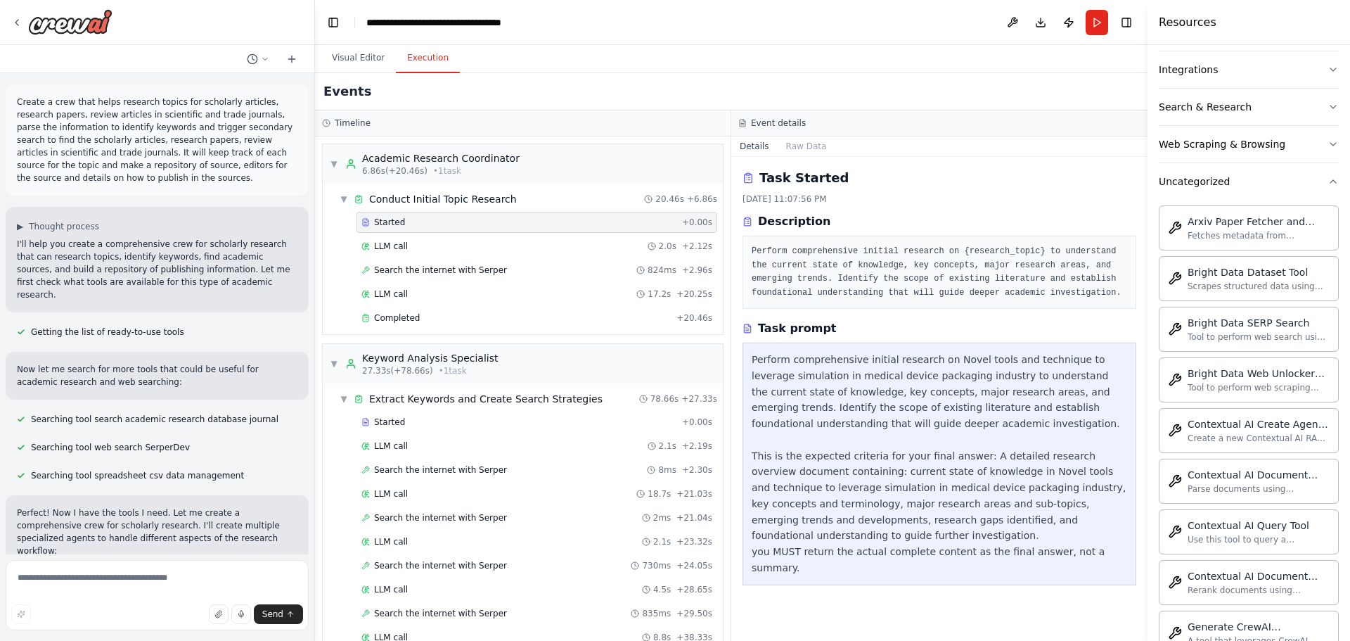
click at [1110, 552] on div "Perform comprehensive initial research on Novel tools and technique to leverage…" at bounding box center [940, 464] width 376 height 224
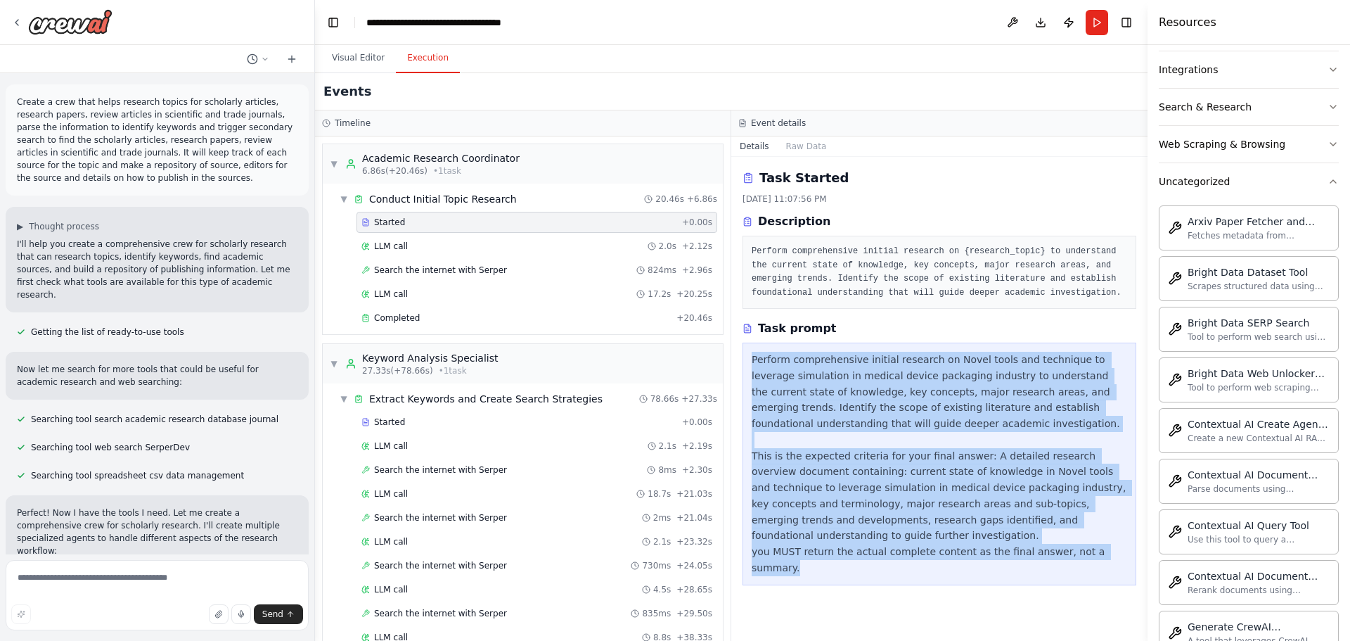
drag, startPoint x: 1109, startPoint y: 552, endPoint x: 750, endPoint y: 357, distance: 408.1
click at [750, 357] on div "Perform comprehensive initial research on Novel tools and technique to leverage…" at bounding box center [940, 463] width 394 height 243
copy div "Perform comprehensive initial research on Novel tools and technique to leverage…"
